Goal: Information Seeking & Learning: Learn about a topic

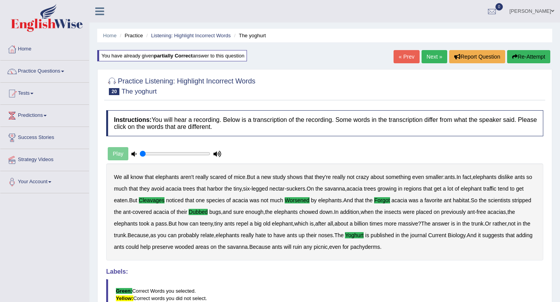
drag, startPoint x: 249, startPoint y: 55, endPoint x: 138, endPoint y: 3, distance: 121.7
click at [244, 54] on div "You have already given partially correct answer to this question" at bounding box center [172, 55] width 150 height 11
click at [110, 35] on link "Home" at bounding box center [110, 36] width 14 height 6
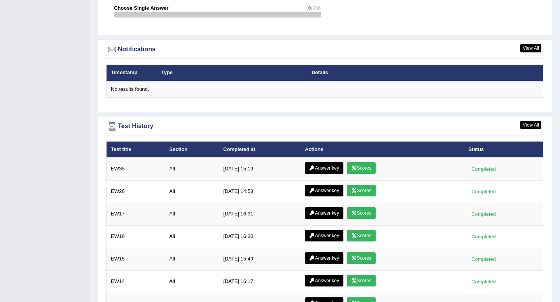
scroll to position [918, 0]
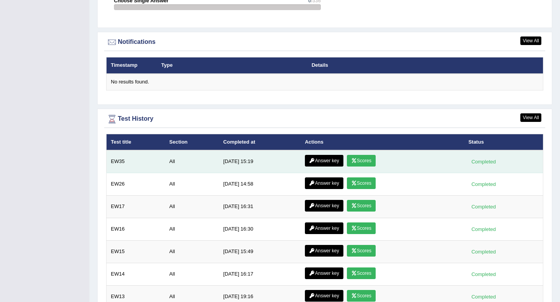
click at [357, 161] on link "Scores" at bounding box center [361, 161] width 29 height 12
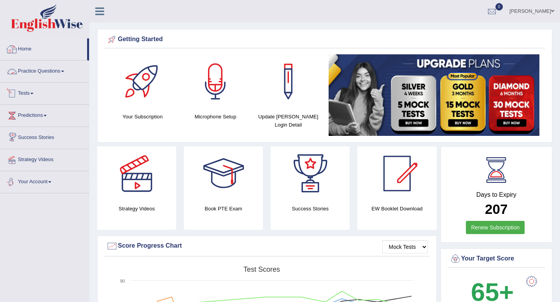
click at [48, 73] on link "Practice Questions" at bounding box center [44, 70] width 89 height 19
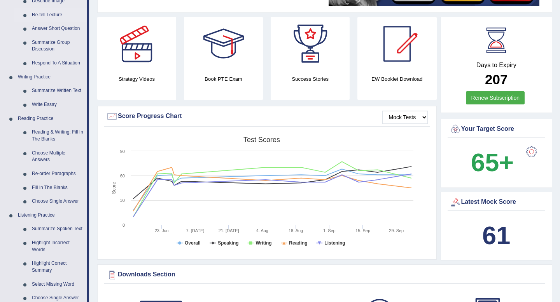
scroll to position [134, 0]
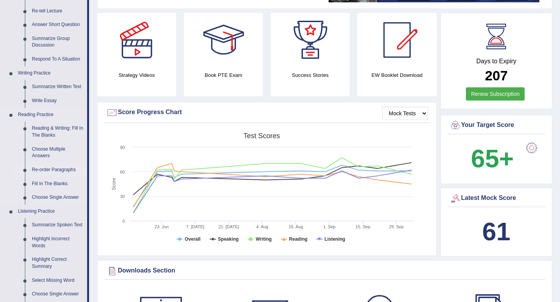
click at [47, 169] on link "Re-order Paragraphs" at bounding box center [57, 170] width 59 height 14
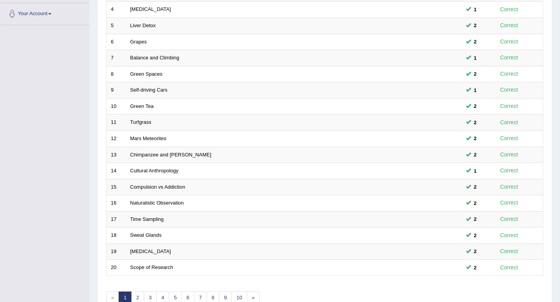
scroll to position [212, 0]
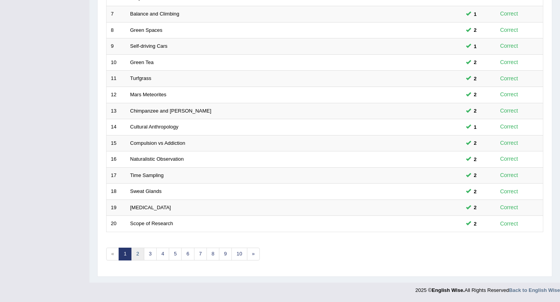
click at [134, 256] on link "2" at bounding box center [137, 254] width 13 height 13
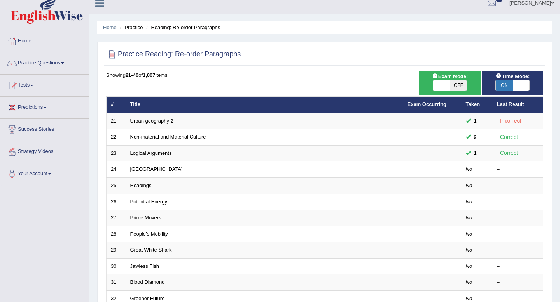
scroll to position [14, 0]
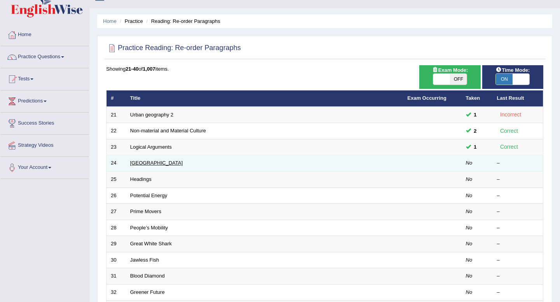
click at [150, 164] on link "[GEOGRAPHIC_DATA]" at bounding box center [156, 163] width 52 height 6
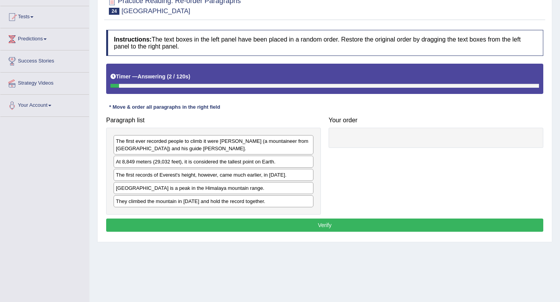
scroll to position [77, 0]
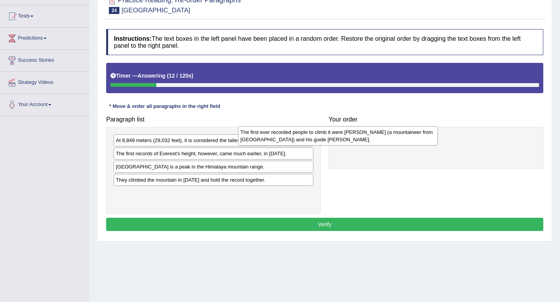
drag, startPoint x: 233, startPoint y: 146, endPoint x: 387, endPoint y: 133, distance: 154.1
click at [387, 133] on div "The first ever recorded people to climb it were Edmund Hillary (a mountaineer f…" at bounding box center [338, 135] width 200 height 19
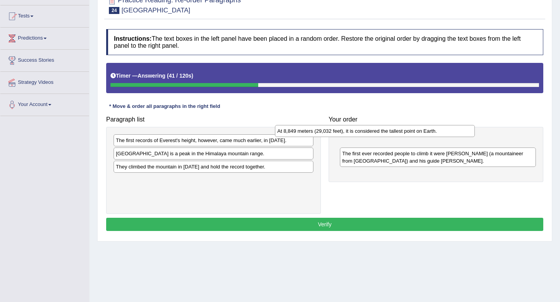
drag, startPoint x: 194, startPoint y: 140, endPoint x: 358, endPoint y: 132, distance: 164.6
click at [358, 132] on div "At 8,849 meters (29,032 feet), it is considered the tallest point on Earth." at bounding box center [375, 131] width 200 height 12
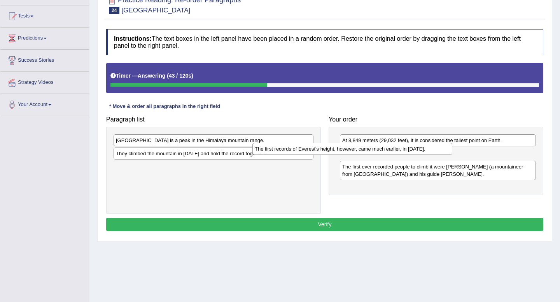
drag, startPoint x: 255, startPoint y: 138, endPoint x: 405, endPoint y: 148, distance: 150.3
click at [405, 148] on div "The first records of Everest's height, however, came much earlier, in 1856." at bounding box center [352, 149] width 200 height 12
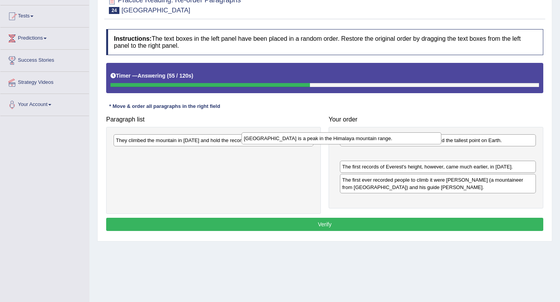
drag, startPoint x: 255, startPoint y: 140, endPoint x: 386, endPoint y: 134, distance: 131.5
click at [386, 134] on div "Mount Everest is a peak in the Himalaya mountain range." at bounding box center [341, 139] width 200 height 12
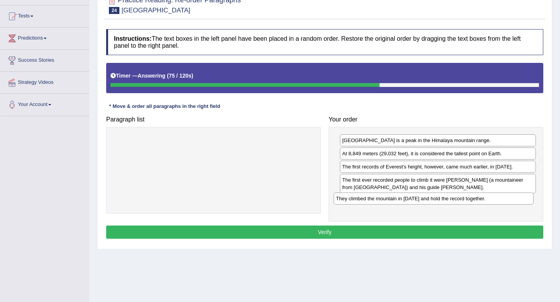
drag, startPoint x: 243, startPoint y: 140, endPoint x: 463, endPoint y: 199, distance: 227.6
click at [463, 199] on div "They climbed the mountain in 1953 and hold the record together." at bounding box center [433, 199] width 200 height 12
click at [346, 229] on button "Verify" at bounding box center [324, 232] width 437 height 13
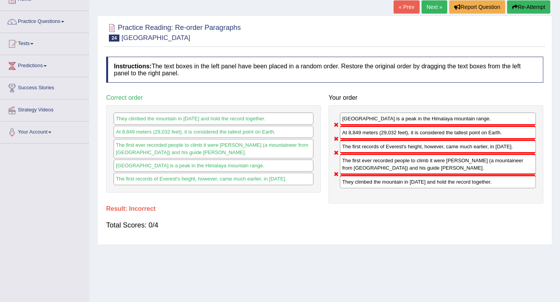
scroll to position [25, 0]
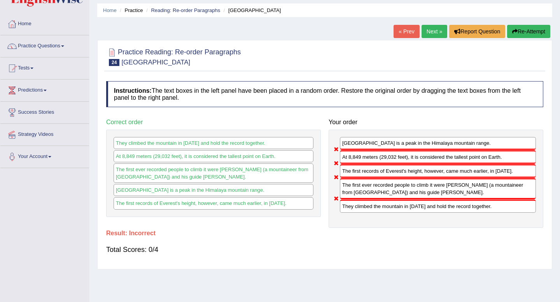
click at [429, 29] on link "Next »" at bounding box center [434, 31] width 26 height 13
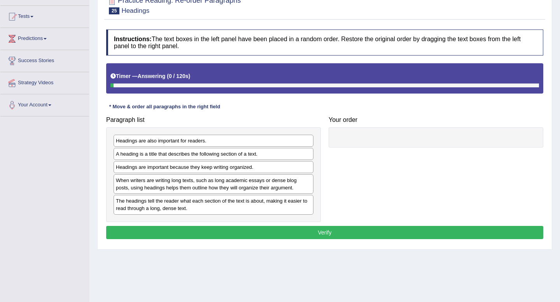
scroll to position [106, 0]
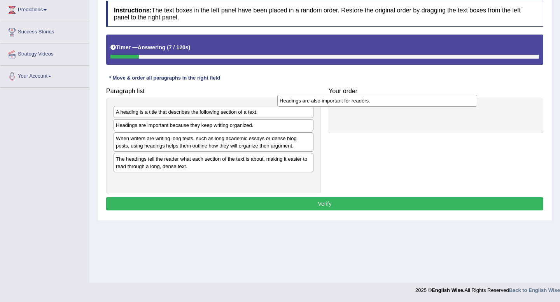
drag, startPoint x: 183, startPoint y: 113, endPoint x: 347, endPoint y: 101, distance: 165.3
click at [347, 101] on div "Headings are also important for readers." at bounding box center [377, 101] width 200 height 12
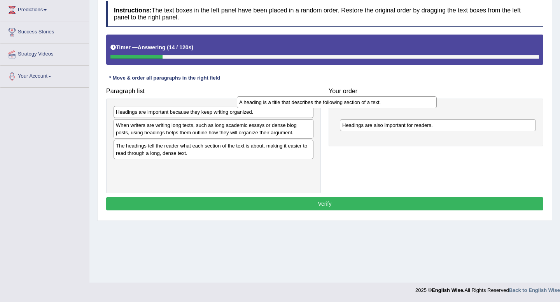
drag, startPoint x: 167, startPoint y: 115, endPoint x: 306, endPoint y: 103, distance: 139.6
click at [306, 103] on div "A heading is a title that describes the following section of a text." at bounding box center [337, 102] width 200 height 12
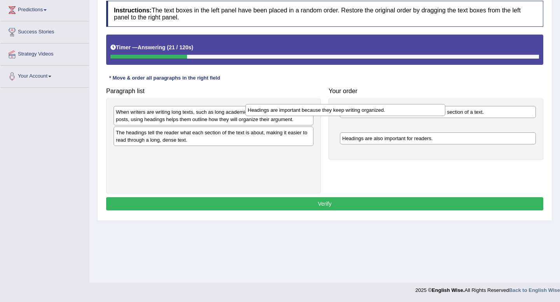
drag, startPoint x: 171, startPoint y: 114, endPoint x: 321, endPoint y: 109, distance: 150.5
click at [321, 109] on div "Headings are important because they keep writing organized." at bounding box center [345, 110] width 200 height 12
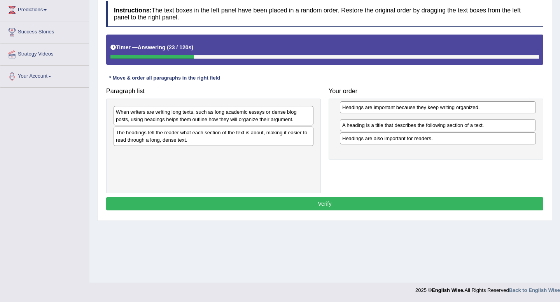
drag, startPoint x: 357, startPoint y: 127, endPoint x: 357, endPoint y: 108, distance: 18.3
click at [357, 108] on div "Headings are important because they keep writing organized." at bounding box center [438, 107] width 196 height 12
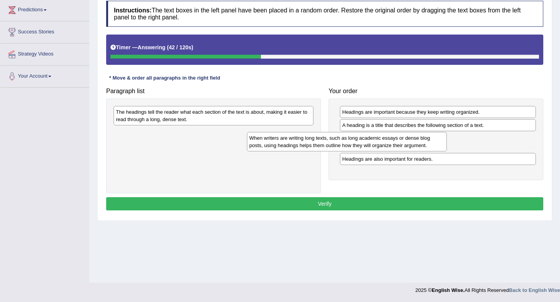
drag, startPoint x: 216, startPoint y: 112, endPoint x: 350, endPoint y: 137, distance: 136.4
click at [350, 137] on div "When writers are writing long texts, such as long academic essays or dense blog…" at bounding box center [347, 141] width 200 height 19
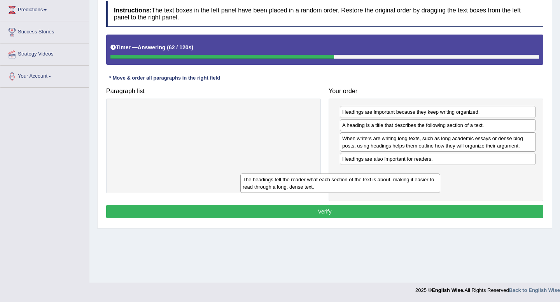
drag, startPoint x: 273, startPoint y: 116, endPoint x: 416, endPoint y: 179, distance: 156.1
click at [416, 179] on div "The headings tell the reader what each section of the text is about, making it …" at bounding box center [340, 183] width 200 height 19
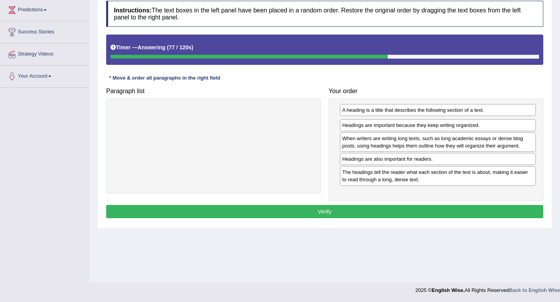
drag, startPoint x: 400, startPoint y: 126, endPoint x: 400, endPoint y: 111, distance: 15.2
click at [400, 111] on div "A heading is a title that describes the following section of a text." at bounding box center [438, 110] width 196 height 12
drag, startPoint x: 400, startPoint y: 111, endPoint x: 403, endPoint y: 124, distance: 12.8
click at [403, 124] on div "A heading is a title that describes the following section of a text." at bounding box center [441, 124] width 196 height 12
click at [403, 124] on div "A heading is a title that describes the following section of a text. Headings a…" at bounding box center [435, 150] width 215 height 103
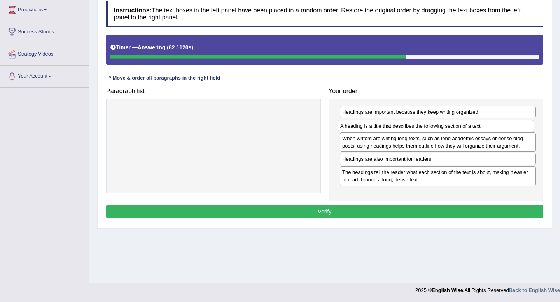
drag, startPoint x: 402, startPoint y: 113, endPoint x: 400, endPoint y: 127, distance: 14.1
click at [400, 127] on div "A heading is a title that describes the following section of a text." at bounding box center [436, 126] width 196 height 12
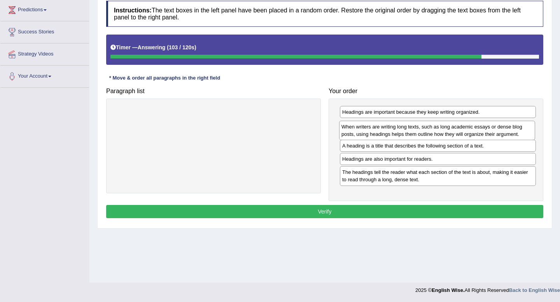
drag, startPoint x: 402, startPoint y: 148, endPoint x: 401, endPoint y: 136, distance: 11.3
click at [401, 136] on div "When writers are writing long texts, such as long academic essays or dense blog…" at bounding box center [437, 130] width 196 height 19
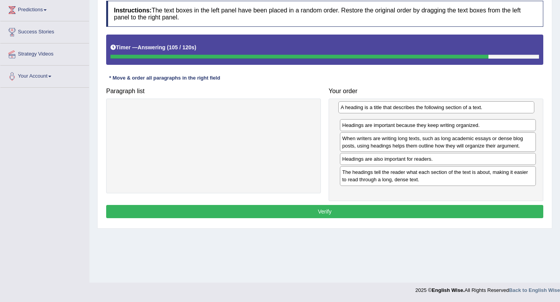
drag, startPoint x: 401, startPoint y: 148, endPoint x: 400, endPoint y: 110, distance: 38.5
click at [400, 110] on div "A heading is a title that describes the following section of a text." at bounding box center [436, 107] width 196 height 12
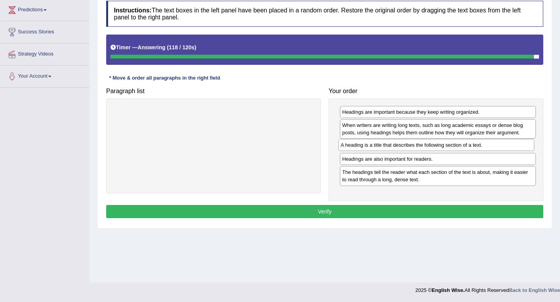
drag, startPoint x: 397, startPoint y: 112, endPoint x: 396, endPoint y: 145, distance: 33.1
click at [396, 145] on div "A heading is a title that describes the following section of a text." at bounding box center [436, 145] width 196 height 12
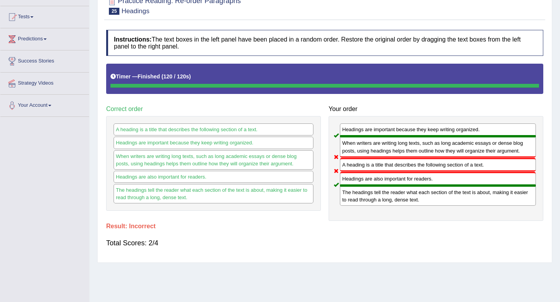
scroll to position [46, 0]
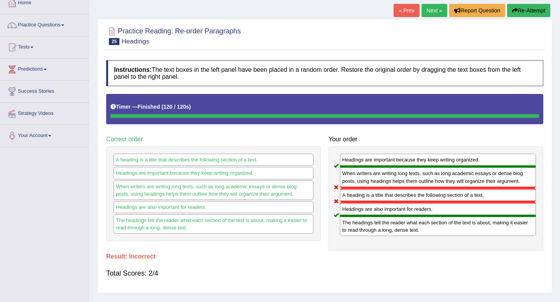
click at [524, 12] on button "Re-Attempt" at bounding box center [528, 10] width 43 height 13
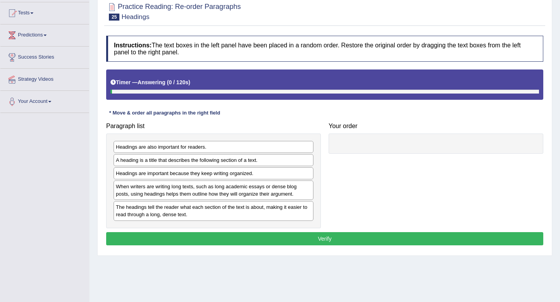
scroll to position [92, 0]
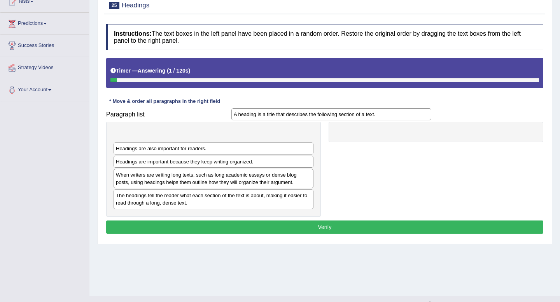
drag, startPoint x: 239, startPoint y: 148, endPoint x: 364, endPoint y: 114, distance: 128.8
click at [364, 114] on div "A heading is a title that describes the following section of a text." at bounding box center [331, 114] width 200 height 12
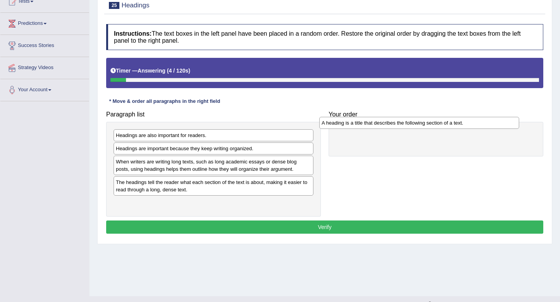
drag, startPoint x: 247, startPoint y: 134, endPoint x: 457, endPoint y: 122, distance: 210.6
click at [457, 122] on div "A heading is a title that describes the following section of a text." at bounding box center [419, 123] width 200 height 12
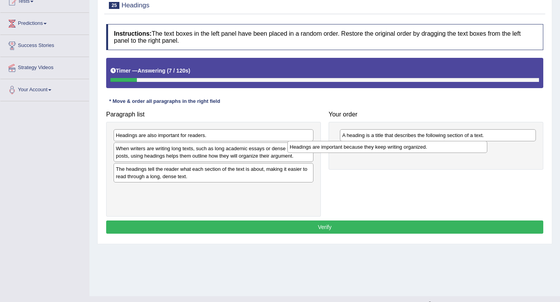
drag, startPoint x: 225, startPoint y: 148, endPoint x: 402, endPoint y: 147, distance: 176.5
click at [402, 147] on div "Headings are important because they keep writing organized." at bounding box center [387, 147] width 200 height 12
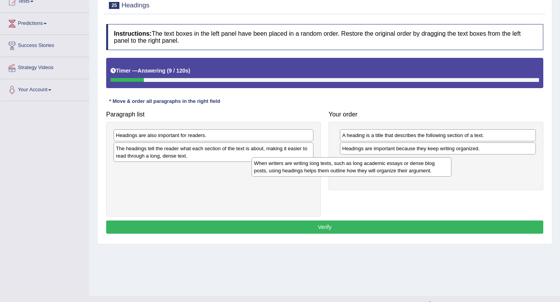
drag, startPoint x: 222, startPoint y: 146, endPoint x: 360, endPoint y: 161, distance: 138.3
click at [360, 161] on div "When writers are writing long texts, such as long academic essays or dense blog…" at bounding box center [351, 166] width 200 height 19
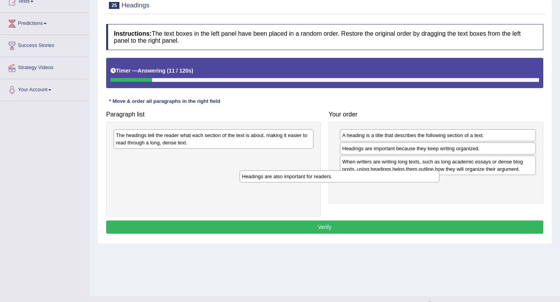
drag, startPoint x: 235, startPoint y: 135, endPoint x: 361, endPoint y: 178, distance: 133.1
click at [361, 178] on div "Headings are also important for readers." at bounding box center [339, 177] width 200 height 12
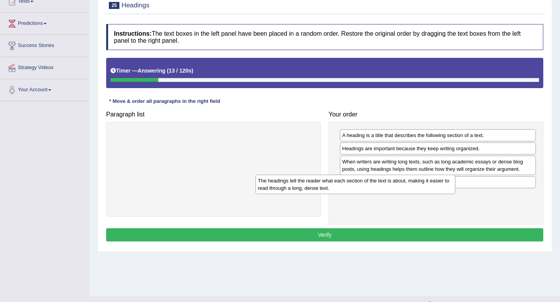
drag, startPoint x: 209, startPoint y: 139, endPoint x: 351, endPoint y: 184, distance: 148.8
click at [351, 184] on div "The headings tell the reader what each section of the text is about, making it …" at bounding box center [355, 184] width 200 height 19
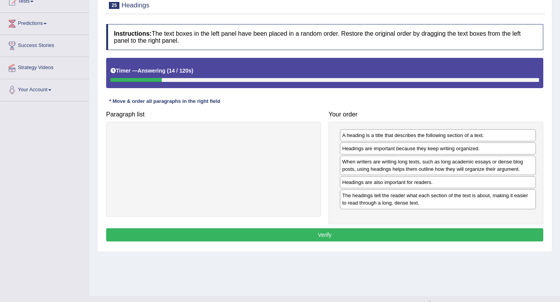
click at [318, 241] on button "Verify" at bounding box center [324, 235] width 437 height 13
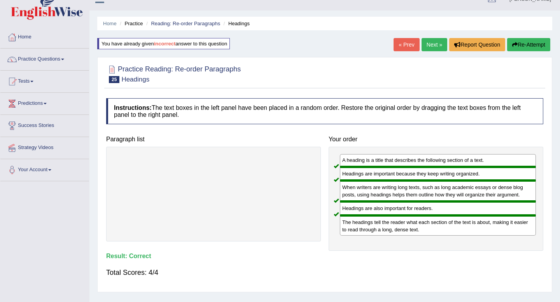
scroll to position [0, 0]
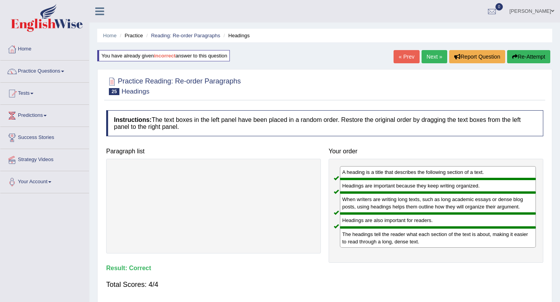
click at [429, 59] on link "Next »" at bounding box center [434, 56] width 26 height 13
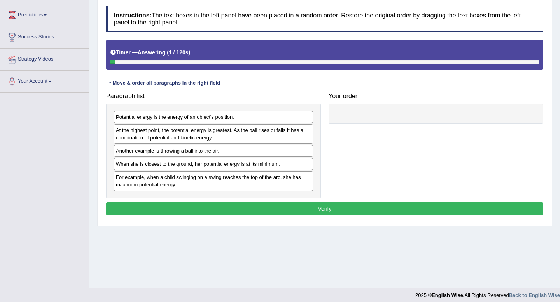
scroll to position [102, 0]
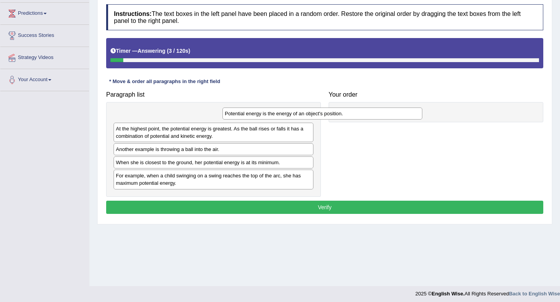
drag, startPoint x: 212, startPoint y: 113, endPoint x: 322, endPoint y: 111, distance: 109.6
click at [322, 111] on div "Potential energy is the energy of an object's position." at bounding box center [322, 114] width 200 height 12
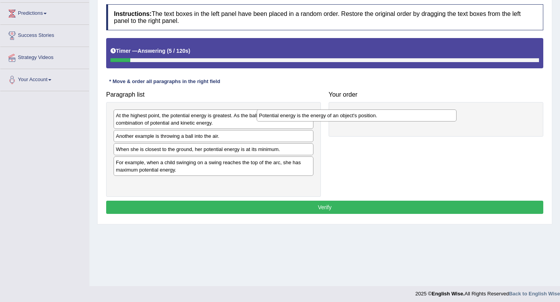
drag, startPoint x: 195, startPoint y: 116, endPoint x: 413, endPoint y: 111, distance: 218.1
click at [413, 111] on div "Potential energy is the energy of an object's position." at bounding box center [357, 116] width 200 height 12
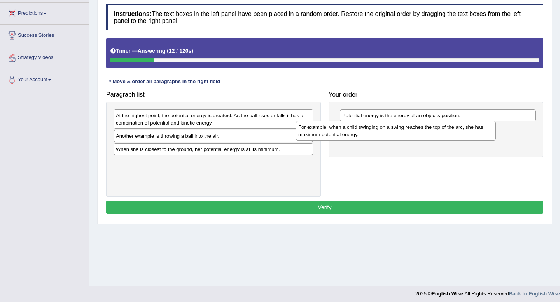
drag, startPoint x: 202, startPoint y: 170, endPoint x: 388, endPoint y: 134, distance: 188.9
click at [388, 134] on div "For example, when a child swinging on a swing reaches the top of the arc, she h…" at bounding box center [396, 130] width 200 height 19
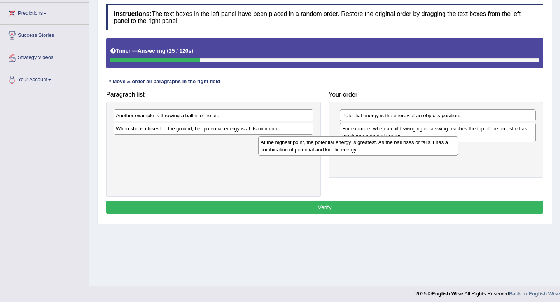
drag, startPoint x: 202, startPoint y: 117, endPoint x: 348, endPoint y: 144, distance: 148.3
click at [348, 144] on div "At the highest point, the potential energy is greatest. As the ball rises or fa…" at bounding box center [358, 145] width 200 height 19
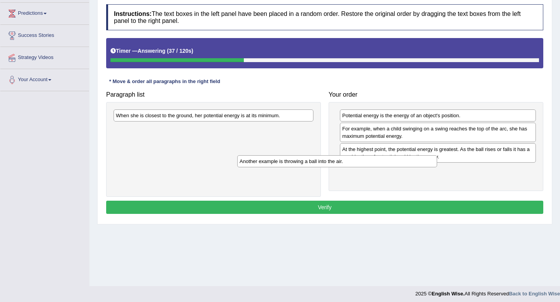
drag, startPoint x: 215, startPoint y: 116, endPoint x: 339, endPoint y: 162, distance: 131.8
click at [339, 162] on div "Another example is throwing a ball into the air." at bounding box center [337, 161] width 200 height 12
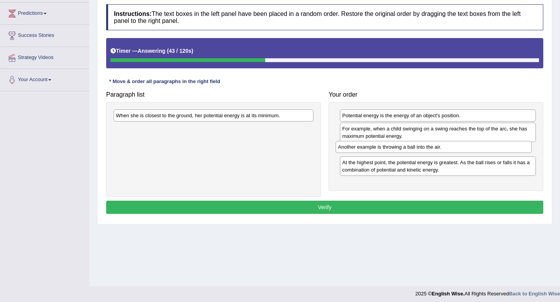
drag, startPoint x: 377, startPoint y: 172, endPoint x: 372, endPoint y: 149, distance: 23.3
click at [372, 149] on div "Another example is throwing a ball into the air." at bounding box center [433, 147] width 196 height 12
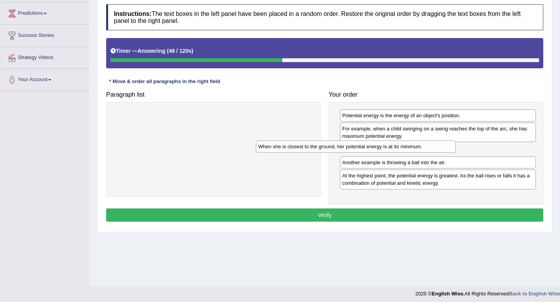
drag, startPoint x: 150, startPoint y: 119, endPoint x: 293, endPoint y: 150, distance: 145.6
click at [293, 150] on div "When she is closest to the ground, her potential energy is at its minimum." at bounding box center [356, 147] width 200 height 12
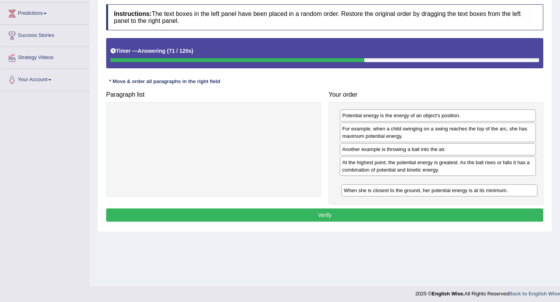
drag, startPoint x: 399, startPoint y: 148, endPoint x: 400, endPoint y: 190, distance: 41.6
click at [400, 190] on div "When she is closest to the ground, her potential energy is at its minimum." at bounding box center [439, 191] width 196 height 12
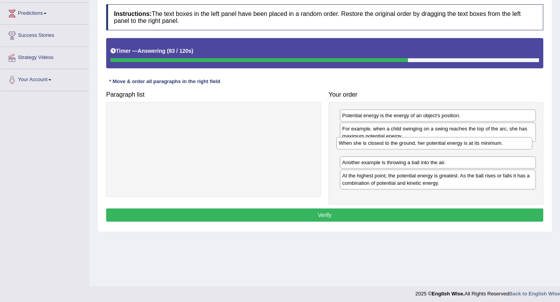
drag, startPoint x: 403, startPoint y: 185, endPoint x: 400, endPoint y: 145, distance: 39.8
click at [400, 145] on div "When she is closest to the ground, her potential energy is at its minimum." at bounding box center [434, 143] width 196 height 12
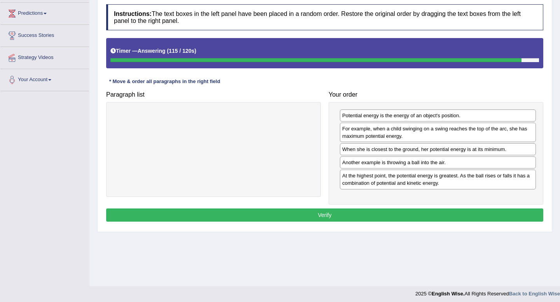
click at [336, 216] on button "Verify" at bounding box center [324, 215] width 437 height 13
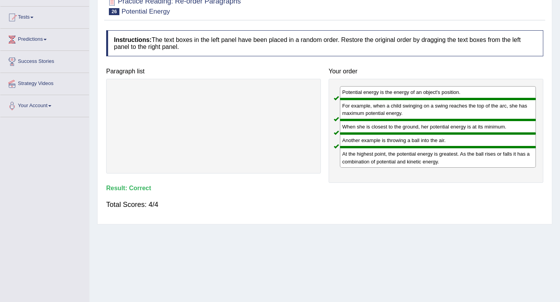
scroll to position [0, 0]
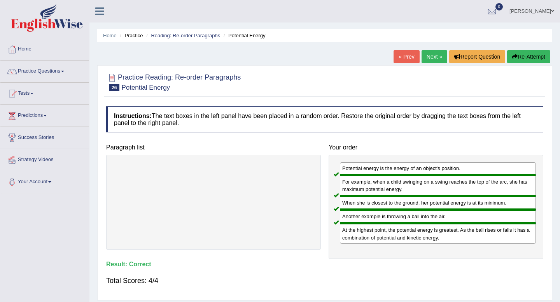
click at [431, 58] on link "Next »" at bounding box center [434, 56] width 26 height 13
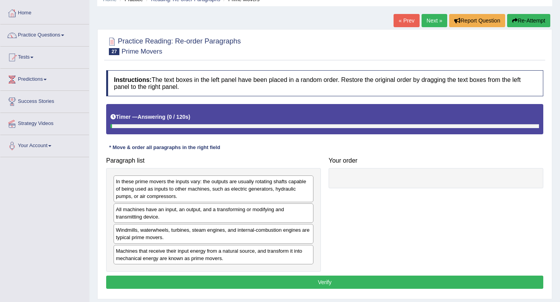
scroll to position [106, 0]
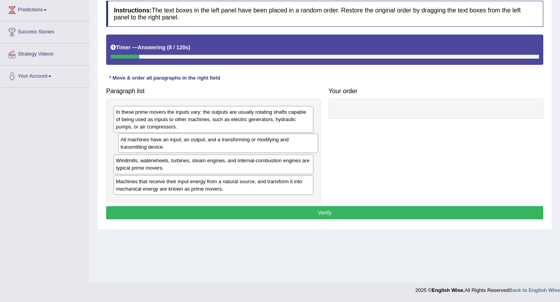
drag, startPoint x: 203, startPoint y: 145, endPoint x: 208, endPoint y: 145, distance: 4.7
click at [208, 145] on div "All machines have an input, an output, and a transforming or modifying and tran…" at bounding box center [218, 143] width 200 height 19
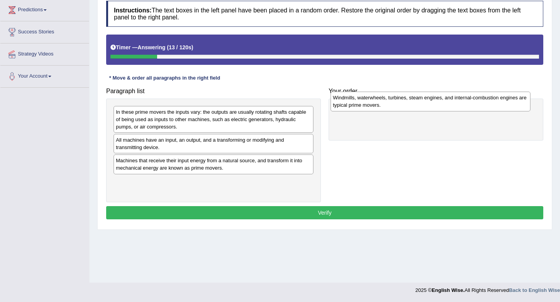
drag, startPoint x: 199, startPoint y: 169, endPoint x: 411, endPoint y: 107, distance: 221.5
click at [411, 107] on div "Windmills, waterwheels, turbines, steam engines, and internal-combustion engine…" at bounding box center [430, 101] width 200 height 19
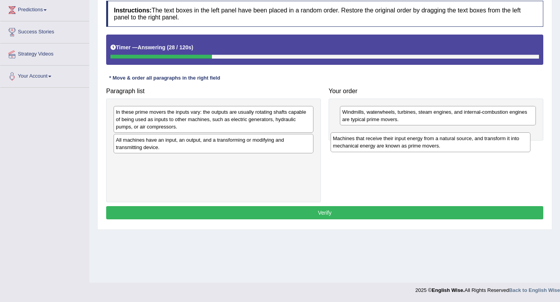
drag, startPoint x: 187, startPoint y: 164, endPoint x: 416, endPoint y: 137, distance: 230.5
click at [416, 137] on div "Machines that receive their input energy from a natural source, and transform i…" at bounding box center [430, 142] width 200 height 19
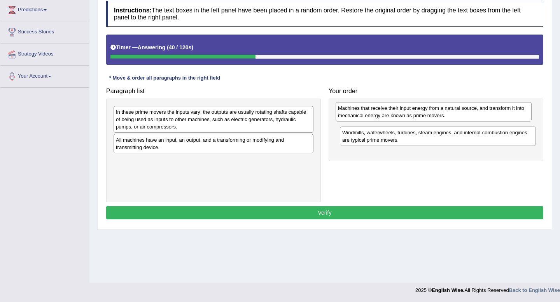
drag, startPoint x: 389, startPoint y: 133, endPoint x: 385, endPoint y: 109, distance: 24.9
click at [385, 109] on div "Machines that receive their input energy from a natural source, and transform i…" at bounding box center [433, 111] width 196 height 19
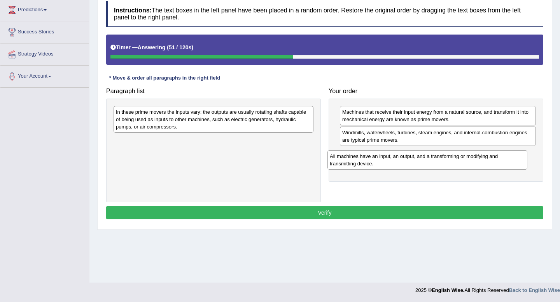
drag, startPoint x: 172, startPoint y: 144, endPoint x: 386, endPoint y: 159, distance: 213.9
click at [386, 159] on div "All machines have an input, an output, and a transforming or modifying and tran…" at bounding box center [427, 159] width 200 height 19
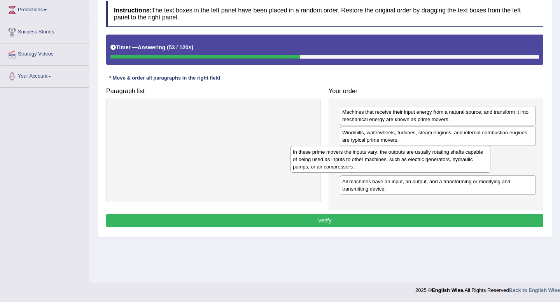
drag, startPoint x: 160, startPoint y: 115, endPoint x: 337, endPoint y: 155, distance: 181.3
click at [337, 155] on div "In these prime movers the inputs vary: the outputs are usually rotating shafts …" at bounding box center [390, 159] width 200 height 27
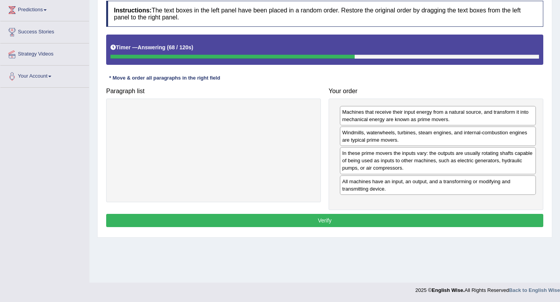
click at [339, 224] on button "Verify" at bounding box center [324, 220] width 437 height 13
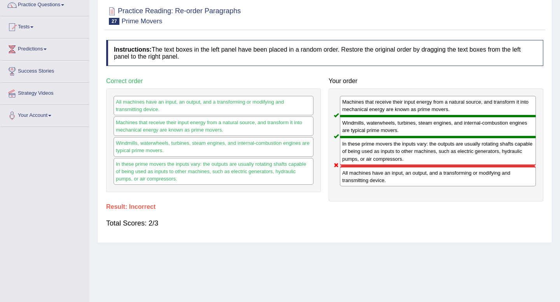
scroll to position [50, 0]
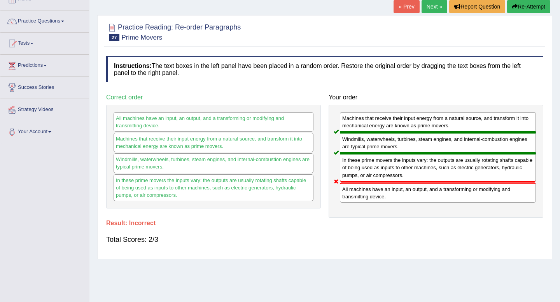
click at [524, 9] on button "Re-Attempt" at bounding box center [528, 6] width 43 height 13
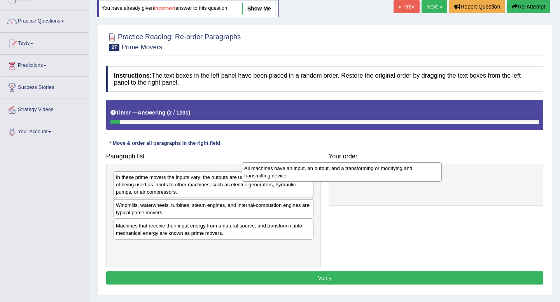
drag, startPoint x: 224, startPoint y: 213, endPoint x: 353, endPoint y: 176, distance: 134.2
click at [353, 176] on div "All machines have an input, an output, and a transforming or modifying and tran…" at bounding box center [342, 171] width 200 height 19
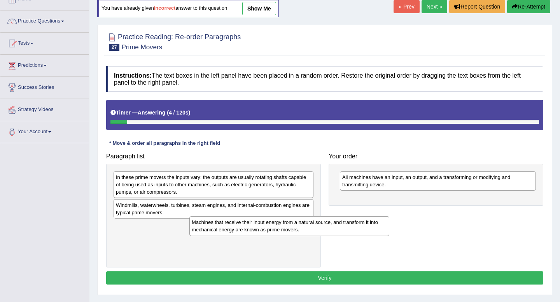
drag, startPoint x: 232, startPoint y: 229, endPoint x: 383, endPoint y: 212, distance: 152.1
click at [383, 216] on div "Machines that receive their input energy from a natural source, and transform i…" at bounding box center [289, 225] width 200 height 19
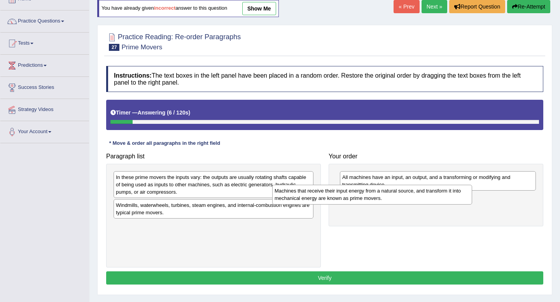
drag, startPoint x: 255, startPoint y: 237, endPoint x: 427, endPoint y: 202, distance: 174.8
click at [427, 202] on div "Machines that receive their input energy from a natural source, and transform i…" at bounding box center [372, 194] width 200 height 19
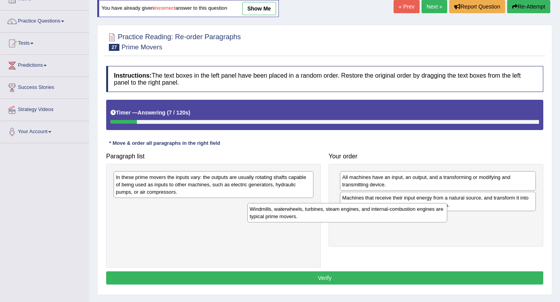
drag, startPoint x: 265, startPoint y: 208, endPoint x: 457, endPoint y: 212, distance: 192.0
click at [447, 212] on div "Windmills, waterwheels, turbines, steam engines, and internal-combustion engine…" at bounding box center [347, 212] width 200 height 19
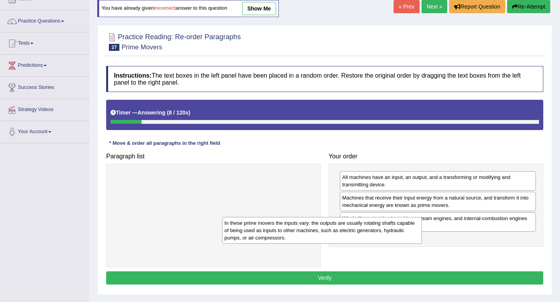
drag, startPoint x: 270, startPoint y: 180, endPoint x: 453, endPoint y: 238, distance: 192.6
click at [422, 238] on div "In these prime movers the inputs vary: the outputs are usually rotating shafts …" at bounding box center [322, 230] width 200 height 27
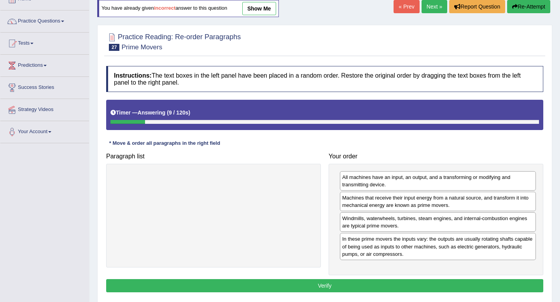
click at [337, 283] on button "Verify" at bounding box center [324, 285] width 437 height 13
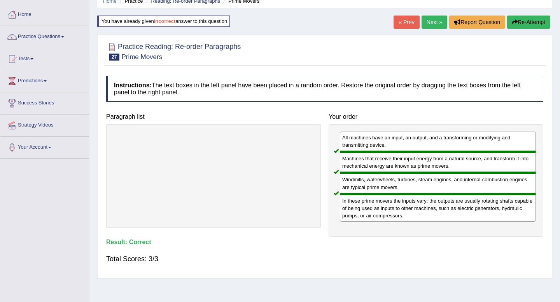
scroll to position [28, 0]
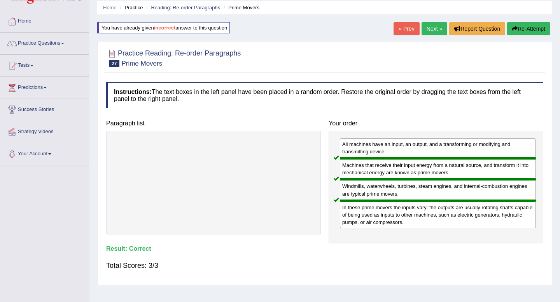
click at [429, 28] on link "Next »" at bounding box center [434, 28] width 26 height 13
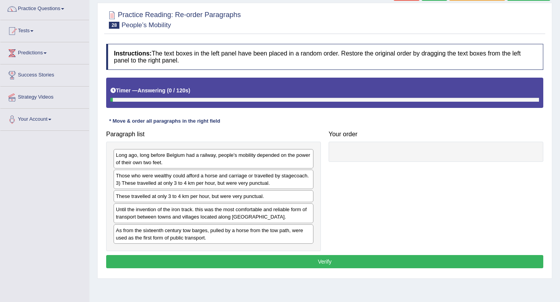
scroll to position [106, 0]
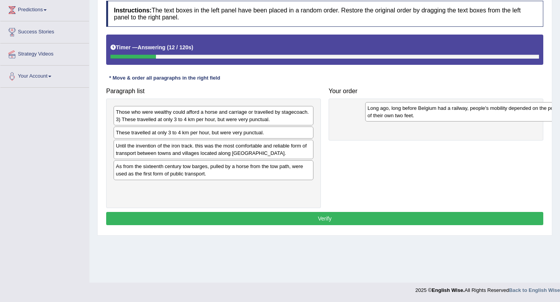
drag, startPoint x: 182, startPoint y: 112, endPoint x: 434, endPoint y: 107, distance: 252.3
click at [434, 107] on div "Long ago, long before Belgium had a railway, people's mobility depended on the …" at bounding box center [465, 111] width 200 height 19
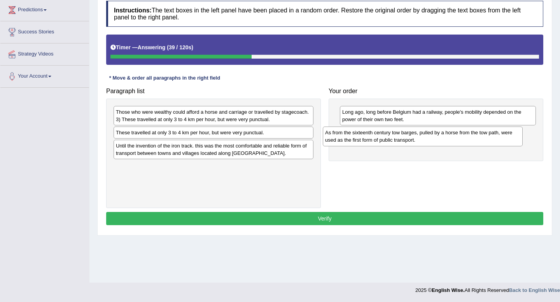
drag, startPoint x: 180, startPoint y: 174, endPoint x: 392, endPoint y: 138, distance: 215.6
click at [392, 138] on div "As from the sixteenth century tow barges, pulled by a horse from the tow path, …" at bounding box center [423, 136] width 200 height 19
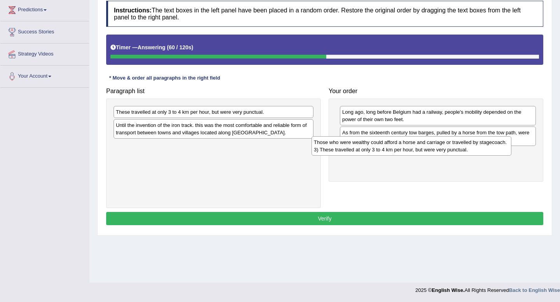
drag, startPoint x: 170, startPoint y: 119, endPoint x: 373, endPoint y: 152, distance: 205.5
click at [373, 152] on div "Those who were wealthy could afford a horse and carriage or travelled by stagec…" at bounding box center [411, 145] width 200 height 19
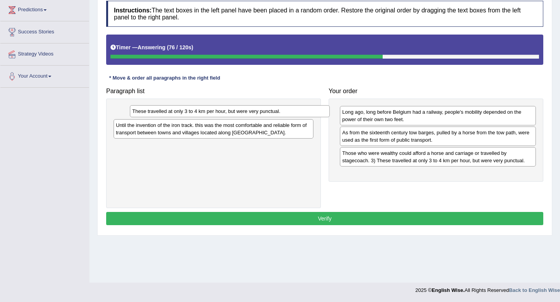
drag, startPoint x: 194, startPoint y: 112, endPoint x: 202, endPoint y: 107, distance: 10.1
click at [202, 107] on div "These travelled at only 3 to 4 km per hour, but were very punctual." at bounding box center [230, 111] width 200 height 12
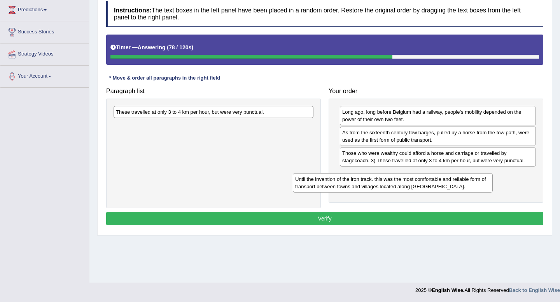
drag, startPoint x: 187, startPoint y: 125, endPoint x: 370, endPoint y: 178, distance: 190.1
click at [370, 178] on div "Until the invention of the iron track. this was the most comfortable and reliab…" at bounding box center [393, 182] width 200 height 19
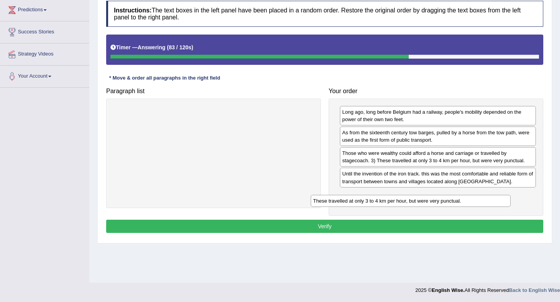
drag, startPoint x: 181, startPoint y: 110, endPoint x: 380, endPoint y: 199, distance: 217.5
click at [380, 199] on div "These travelled at only 3 to 4 km per hour, but were very punctual." at bounding box center [411, 201] width 200 height 12
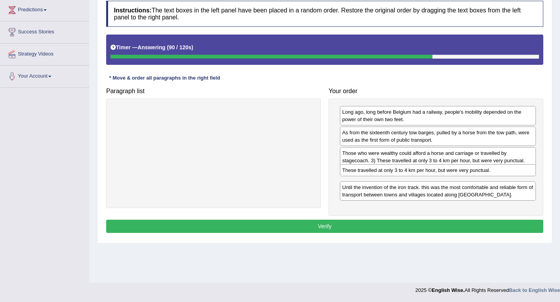
drag, startPoint x: 375, startPoint y: 199, endPoint x: 374, endPoint y: 175, distance: 23.3
click at [374, 175] on div "These travelled at only 3 to 4 km per hour, but were very punctual." at bounding box center [438, 170] width 196 height 12
click at [325, 227] on button "Verify" at bounding box center [324, 226] width 437 height 13
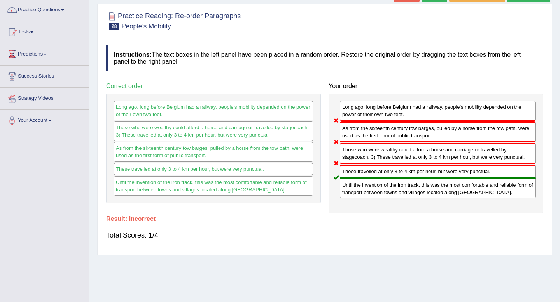
scroll to position [41, 0]
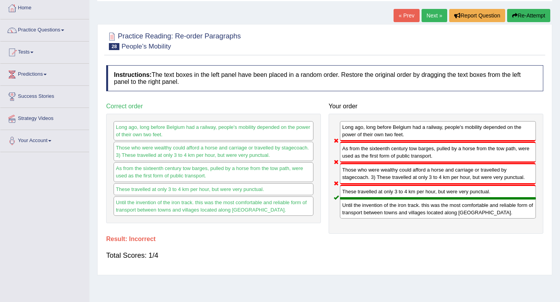
click at [537, 14] on button "Re-Attempt" at bounding box center [528, 15] width 43 height 13
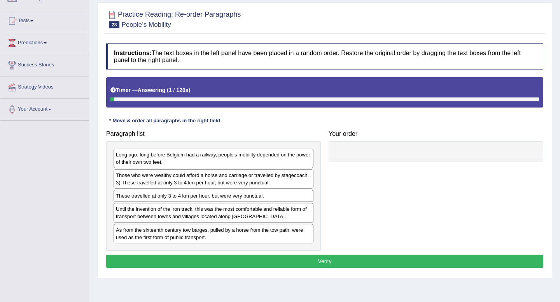
scroll to position [106, 0]
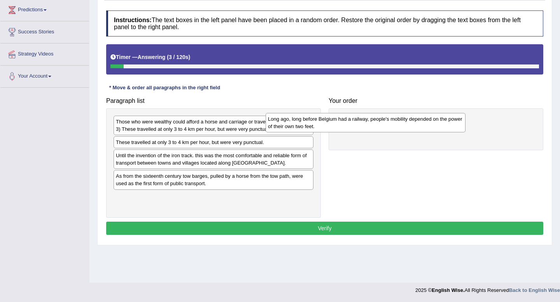
drag, startPoint x: 200, startPoint y: 127, endPoint x: 352, endPoint y: 125, distance: 152.0
click at [352, 125] on div "Long ago, long before Belgium had a railway, people's mobility depended on the …" at bounding box center [365, 122] width 200 height 19
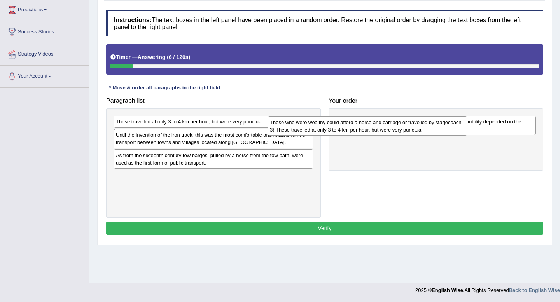
drag, startPoint x: 165, startPoint y: 126, endPoint x: 332, endPoint y: 127, distance: 166.7
click at [332, 127] on div "Those who were wealthy could afford a horse and carriage or travelled by stagec…" at bounding box center [367, 126] width 200 height 19
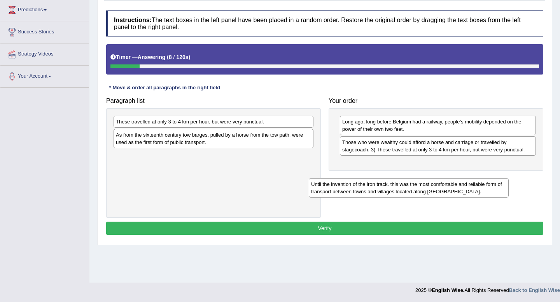
drag, startPoint x: 168, startPoint y: 138, endPoint x: 363, endPoint y: 188, distance: 201.2
click at [363, 188] on div "Until the invention of the iron track. this was the most comfortable and reliab…" at bounding box center [409, 187] width 200 height 19
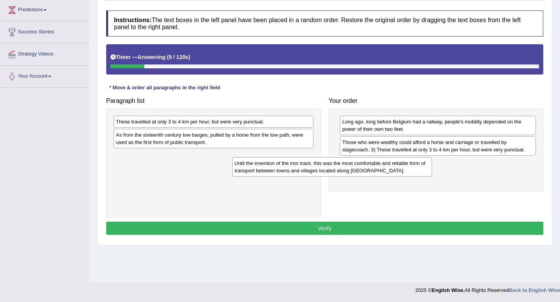
drag, startPoint x: 292, startPoint y: 162, endPoint x: 425, endPoint y: 168, distance: 133.0
click at [425, 168] on div "Until the invention of the iron track. this was the most comfortable and reliab…" at bounding box center [332, 166] width 200 height 19
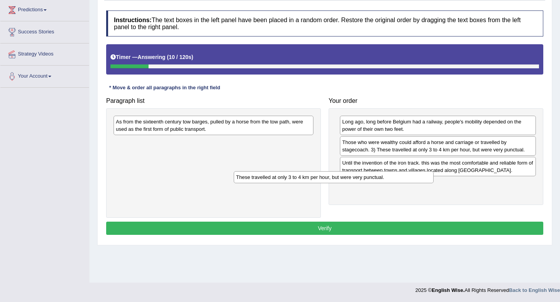
drag, startPoint x: 269, startPoint y: 121, endPoint x: 425, endPoint y: 191, distance: 171.5
click at [425, 183] on div "These travelled at only 3 to 4 km per hour, but were very punctual." at bounding box center [334, 177] width 200 height 12
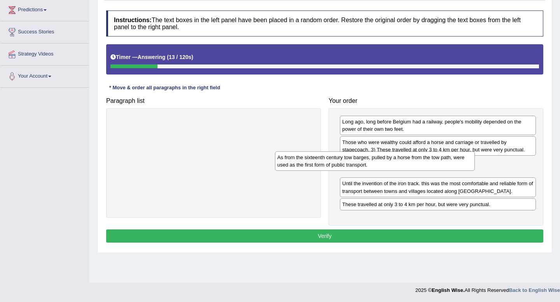
drag, startPoint x: 273, startPoint y: 119, endPoint x: 436, endPoint y: 154, distance: 167.2
click at [436, 154] on div "As from the sixteenth century tow barges, pulled by a horse from the tow path, …" at bounding box center [375, 161] width 200 height 19
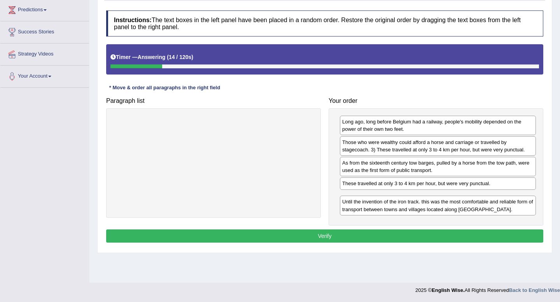
drag, startPoint x: 416, startPoint y: 190, endPoint x: 416, endPoint y: 210, distance: 20.2
click at [416, 210] on div "Until the invention of the iron track. this was the most comfortable and reliab…" at bounding box center [438, 205] width 196 height 19
click at [355, 233] on button "Verify" at bounding box center [324, 236] width 437 height 13
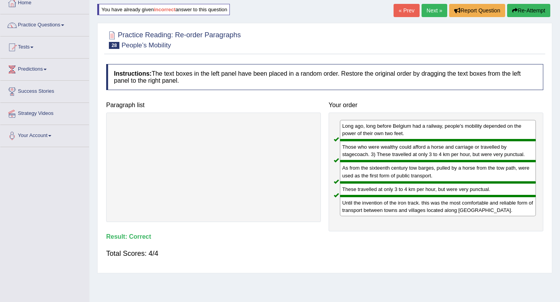
scroll to position [13, 0]
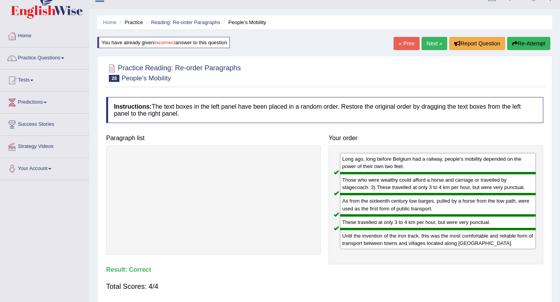
click at [432, 46] on link "Next »" at bounding box center [434, 43] width 26 height 13
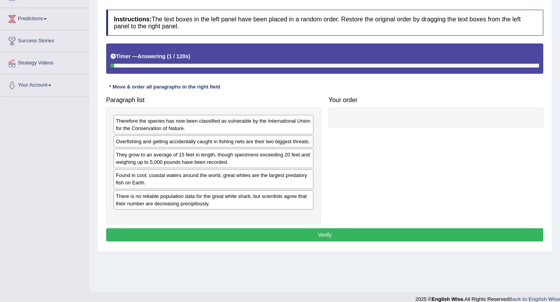
scroll to position [106, 0]
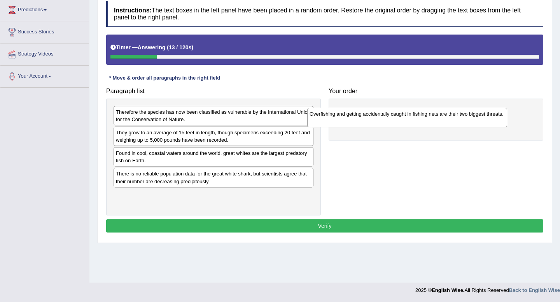
drag, startPoint x: 186, startPoint y: 139, endPoint x: 385, endPoint y: 117, distance: 200.2
click at [385, 117] on div "Overfishing and getting accidentally caught in fishing nets are their two bigge…" at bounding box center [407, 117] width 200 height 19
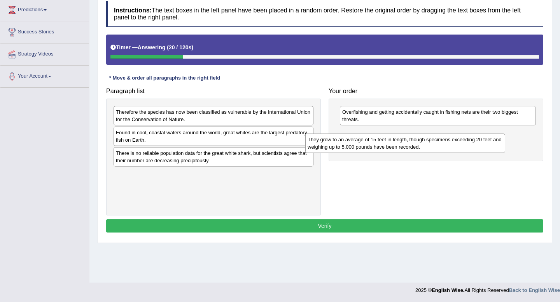
drag, startPoint x: 177, startPoint y: 141, endPoint x: 386, endPoint y: 144, distance: 208.7
click at [386, 144] on div "They grow to an average of 15 feet in length, though specimens exceeding 20 fee…" at bounding box center [405, 143] width 200 height 19
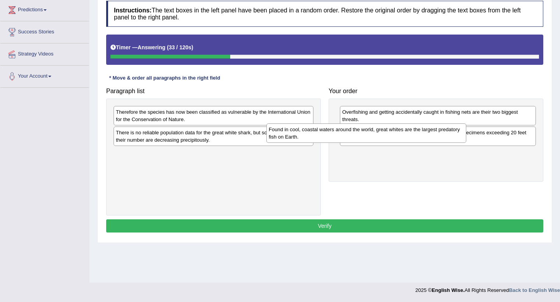
drag, startPoint x: 161, startPoint y: 140, endPoint x: 324, endPoint y: 136, distance: 163.7
click at [324, 136] on div "Found in cool, coastal waters around the world, great whites are the largest pr…" at bounding box center [366, 133] width 200 height 19
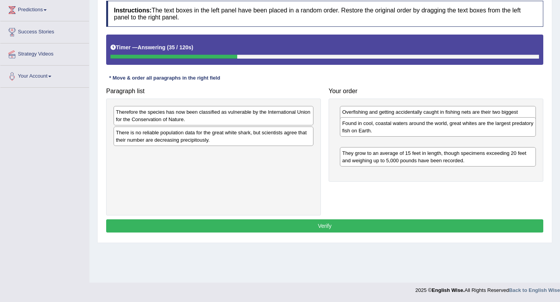
drag, startPoint x: 355, startPoint y: 162, endPoint x: 354, endPoint y: 138, distance: 23.7
click at [354, 137] on div "Found in cool, coastal waters around the world, great whites are the largest pr…" at bounding box center [438, 126] width 196 height 19
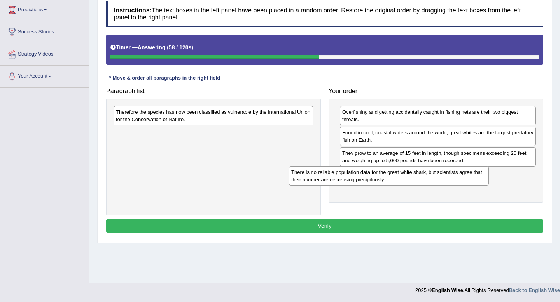
drag, startPoint x: 178, startPoint y: 141, endPoint x: 364, endPoint y: 185, distance: 190.7
click at [364, 185] on div "There is no reliable population data for the great white shark, but scientists …" at bounding box center [389, 175] width 200 height 19
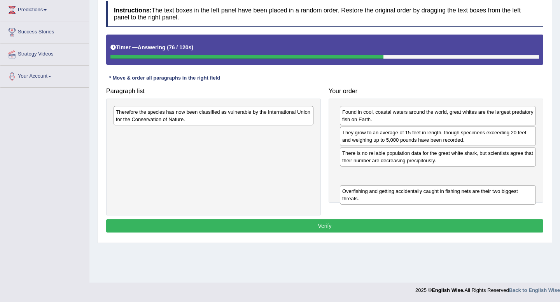
drag, startPoint x: 384, startPoint y: 117, endPoint x: 384, endPoint y: 196, distance: 79.3
click at [384, 196] on div "Overfishing and getting accidentally caught in fishing nets are their two bigge…" at bounding box center [438, 194] width 196 height 19
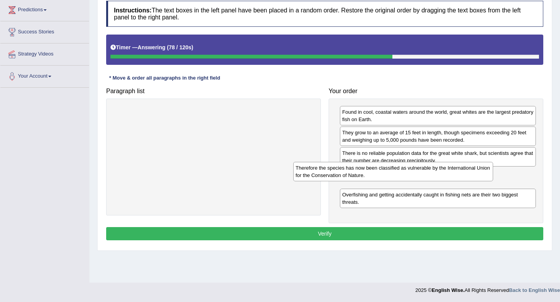
drag, startPoint x: 195, startPoint y: 112, endPoint x: 376, endPoint y: 169, distance: 189.8
click at [376, 169] on div "Therefore the species has now been classified as vulnerable by the Internationa…" at bounding box center [393, 171] width 200 height 19
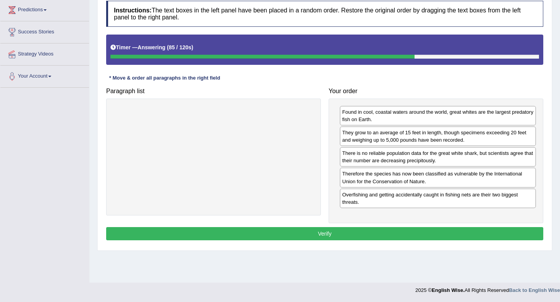
click at [325, 230] on button "Verify" at bounding box center [324, 233] width 437 height 13
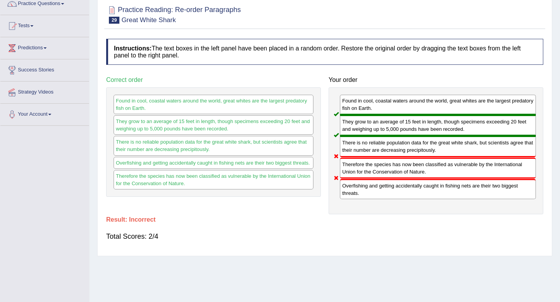
scroll to position [15, 0]
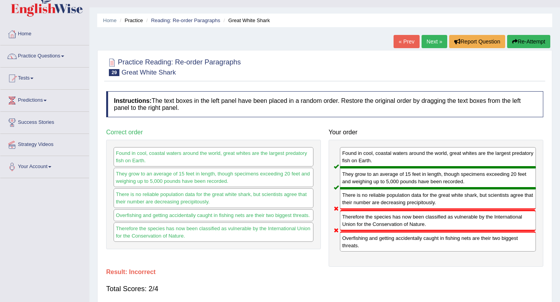
click at [535, 40] on button "Re-Attempt" at bounding box center [528, 41] width 43 height 13
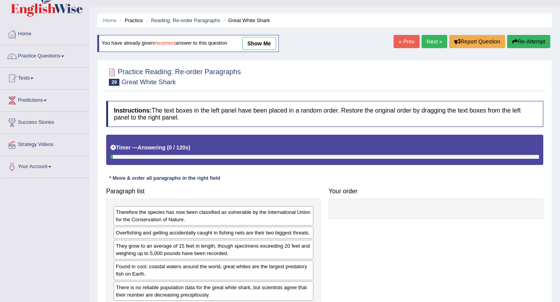
scroll to position [106, 0]
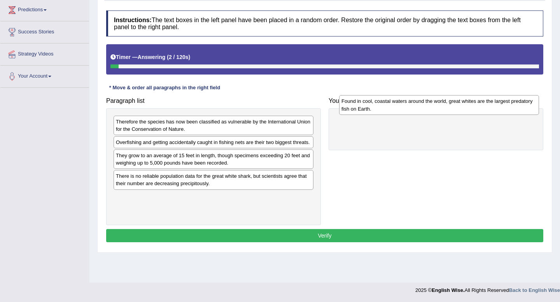
drag, startPoint x: 198, startPoint y: 192, endPoint x: 424, endPoint y: 109, distance: 240.1
click at [424, 109] on div "Found in cool, coastal waters around the world, great whites are the largest pr…" at bounding box center [439, 104] width 200 height 19
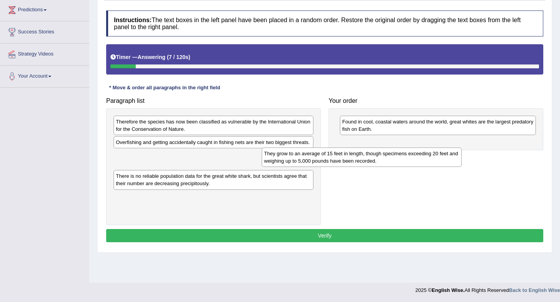
drag, startPoint x: 152, startPoint y: 173, endPoint x: 314, endPoint y: 151, distance: 163.5
click at [314, 151] on div "They grow to an average of 15 feet in length, though specimens exceeding 20 fee…" at bounding box center [362, 157] width 200 height 19
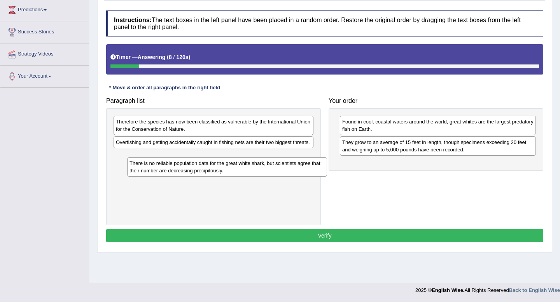
drag, startPoint x: 194, startPoint y: 173, endPoint x: 353, endPoint y: 172, distance: 159.7
click at [327, 172] on div "There is no reliable population data for the great white shark, but scientists …" at bounding box center [227, 166] width 200 height 19
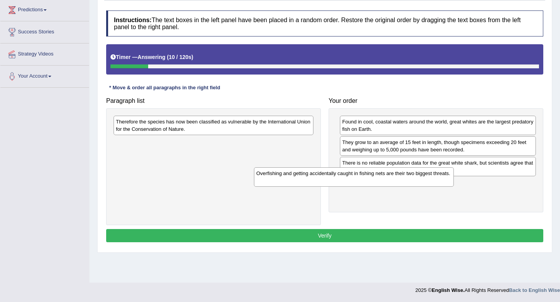
drag, startPoint x: 185, startPoint y: 144, endPoint x: 325, endPoint y: 175, distance: 143.7
click at [325, 175] on div "Overfishing and getting accidentally caught in fishing nets are their two bigge…" at bounding box center [354, 177] width 200 height 19
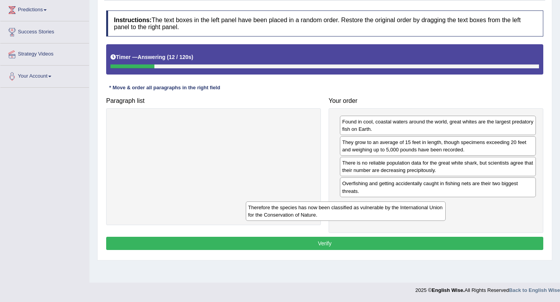
drag, startPoint x: 238, startPoint y: 116, endPoint x: 395, endPoint y: 202, distance: 179.0
click at [395, 202] on div "Therefore the species has now been classified as vulnerable by the Internationa…" at bounding box center [346, 211] width 200 height 19
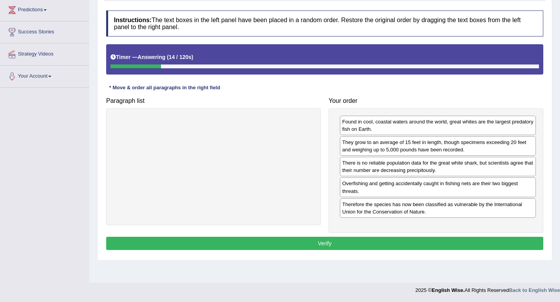
click at [340, 239] on button "Verify" at bounding box center [324, 243] width 437 height 13
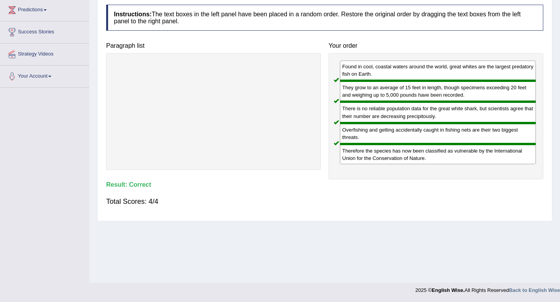
scroll to position [0, 0]
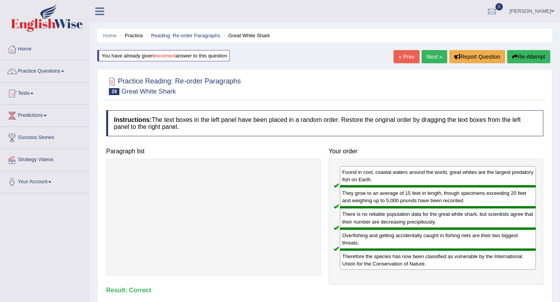
click at [433, 58] on link "Next »" at bounding box center [434, 56] width 26 height 13
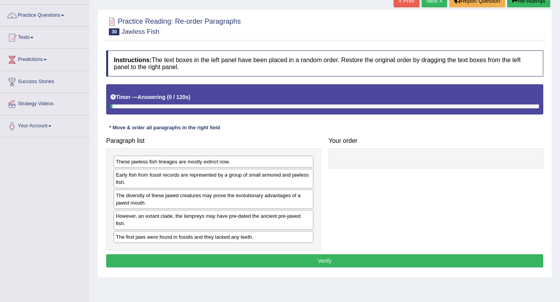
scroll to position [106, 0]
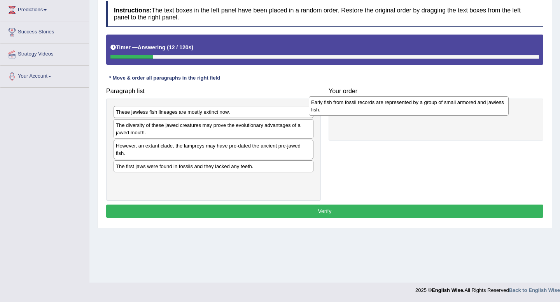
drag, startPoint x: 172, startPoint y: 133, endPoint x: 371, endPoint y: 109, distance: 200.9
click at [371, 109] on div "Early fish from fossil records are represented by a group of small armored and …" at bounding box center [409, 105] width 200 height 19
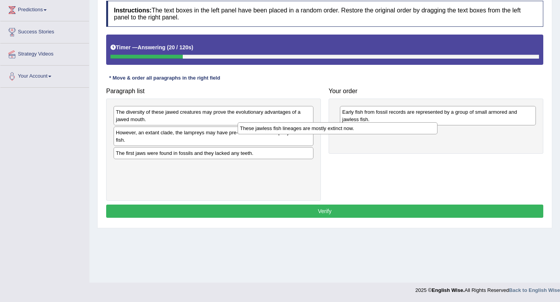
drag, startPoint x: 209, startPoint y: 110, endPoint x: 345, endPoint y: 127, distance: 137.1
click at [345, 127] on div "These jawless fish lineages are mostly extinct now." at bounding box center [337, 128] width 200 height 12
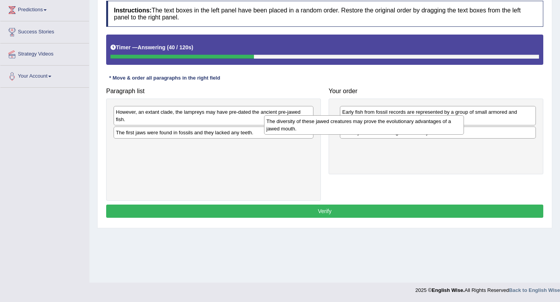
drag, startPoint x: 178, startPoint y: 117, endPoint x: 328, endPoint y: 124, distance: 150.6
click at [328, 124] on div "The diversity of these jawed creatures may prove the evolutionary advantages of…" at bounding box center [364, 124] width 200 height 19
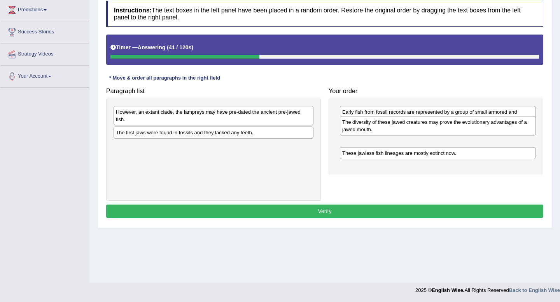
drag, startPoint x: 366, startPoint y: 152, endPoint x: 366, endPoint y: 133, distance: 19.1
click at [366, 133] on div "The diversity of these jawed creatures may prove the evolutionary advantages of…" at bounding box center [438, 125] width 196 height 19
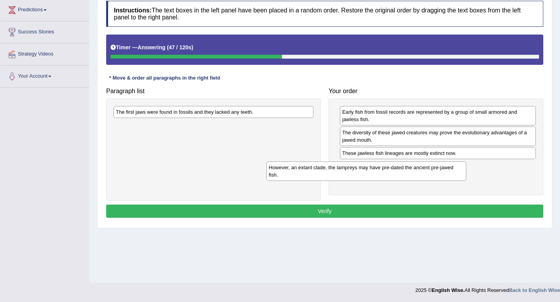
drag, startPoint x: 141, startPoint y: 117, endPoint x: 295, endPoint y: 173, distance: 163.8
click at [295, 173] on div "However, an extant clade, the lampreys may have pre-dated the ancient pre-jawed…" at bounding box center [366, 171] width 200 height 19
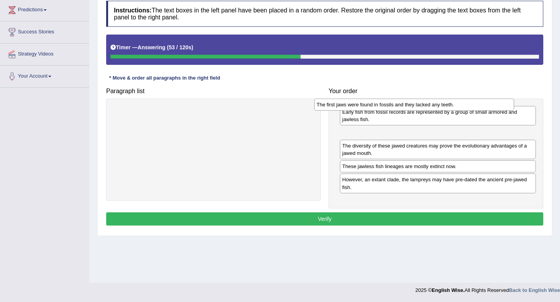
drag, startPoint x: 149, startPoint y: 115, endPoint x: 350, endPoint y: 107, distance: 201.1
click at [350, 107] on div "The first jaws were found in fossils and they lacked any teeth." at bounding box center [414, 105] width 200 height 12
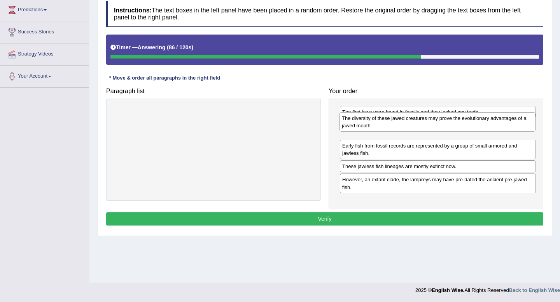
drag, startPoint x: 379, startPoint y: 153, endPoint x: 378, endPoint y: 127, distance: 25.7
click at [378, 127] on div "The diversity of these jawed creatures may prove the evolutionary advantages of…" at bounding box center [437, 121] width 196 height 19
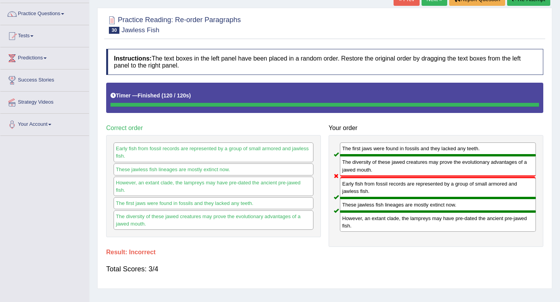
scroll to position [40, 0]
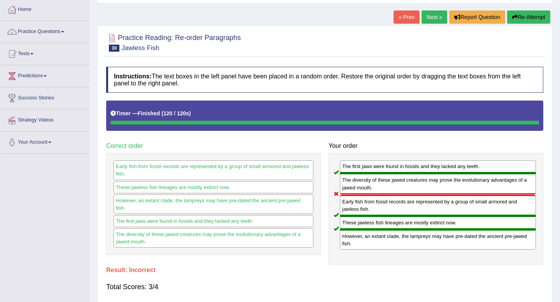
click at [531, 19] on button "Re-Attempt" at bounding box center [528, 16] width 43 height 13
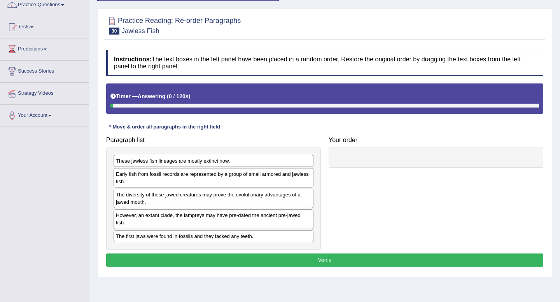
scroll to position [106, 0]
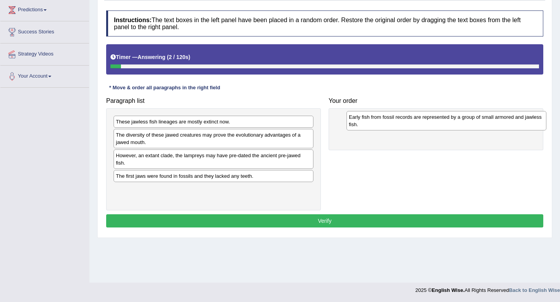
drag, startPoint x: 171, startPoint y: 141, endPoint x: 403, endPoint y: 120, distance: 232.2
click at [403, 120] on div "Early fish from fossil records are represented by a group of small armored and …" at bounding box center [446, 120] width 200 height 19
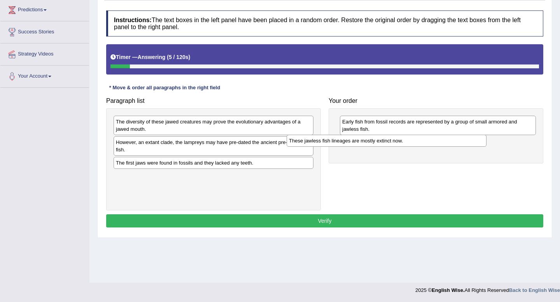
drag, startPoint x: 191, startPoint y: 122, endPoint x: 367, endPoint y: 143, distance: 177.3
click at [367, 143] on div "These jawless fish lineages are mostly extinct now." at bounding box center [386, 141] width 200 height 12
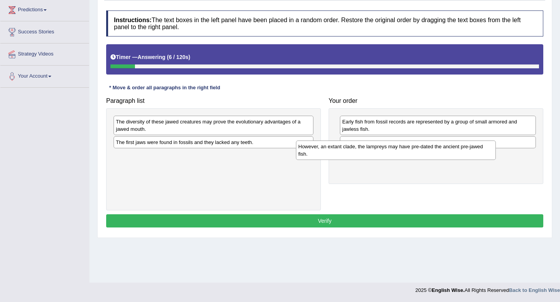
drag, startPoint x: 168, startPoint y: 143, endPoint x: 363, endPoint y: 154, distance: 195.4
click at [363, 154] on div "However, an extant clade, the lampreys may have pre-dated the ancient pre-jawed…" at bounding box center [396, 150] width 200 height 19
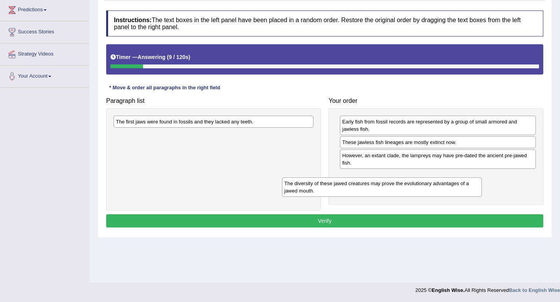
drag, startPoint x: 179, startPoint y: 119, endPoint x: 350, endPoint y: 180, distance: 181.7
click at [350, 180] on div "The diversity of these jawed creatures may prove the evolutionary advantages of…" at bounding box center [382, 187] width 200 height 19
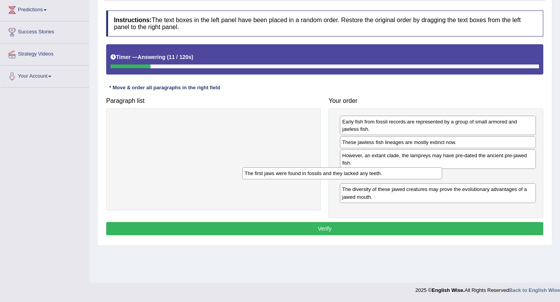
drag, startPoint x: 219, startPoint y: 118, endPoint x: 348, endPoint y: 169, distance: 138.5
click at [348, 169] on div "The first jaws were found in fossils and they lacked any teeth." at bounding box center [342, 174] width 200 height 12
click at [292, 230] on button "Verify" at bounding box center [324, 228] width 437 height 13
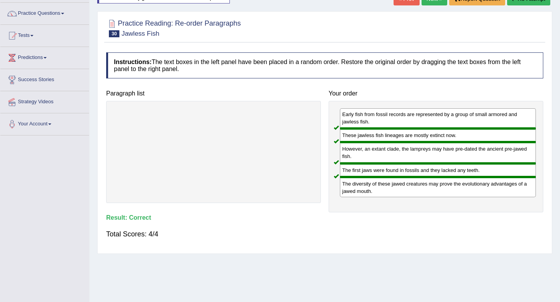
scroll to position [0, 0]
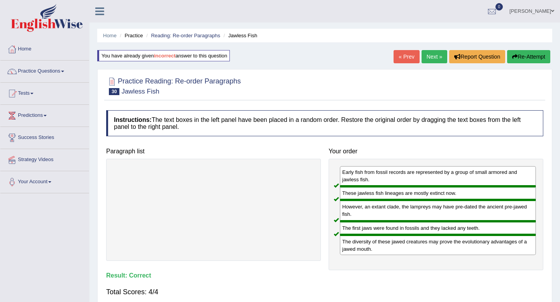
click at [431, 54] on link "Next »" at bounding box center [434, 56] width 26 height 13
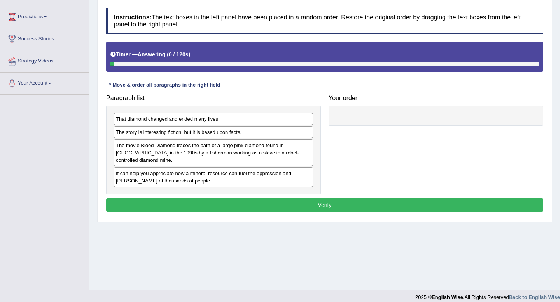
scroll to position [99, 0]
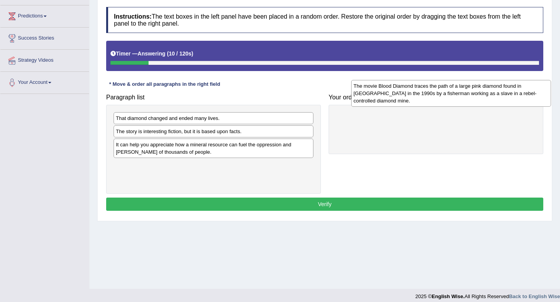
drag, startPoint x: 163, startPoint y: 161, endPoint x: 400, endPoint y: 102, distance: 244.6
click at [400, 102] on div "The movie Blood Diamond traces the path of a large pink diamond found in [GEOGR…" at bounding box center [451, 93] width 200 height 27
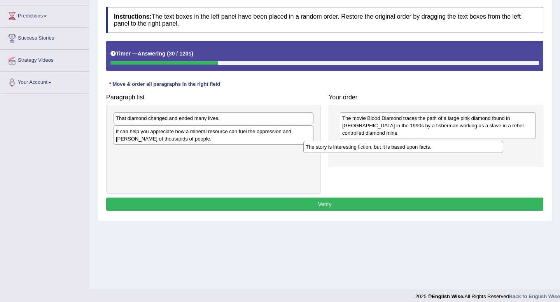
drag, startPoint x: 163, startPoint y: 134, endPoint x: 361, endPoint y: 151, distance: 198.5
click at [361, 151] on div "The story is interesting fiction, but it is based upon facts." at bounding box center [403, 147] width 200 height 12
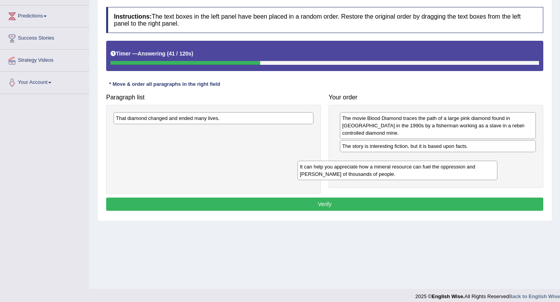
drag, startPoint x: 155, startPoint y: 138, endPoint x: 340, endPoint y: 174, distance: 188.1
click at [340, 174] on div "It can help you appreciate how a mineral resource can fuel the oppression and […" at bounding box center [397, 170] width 200 height 19
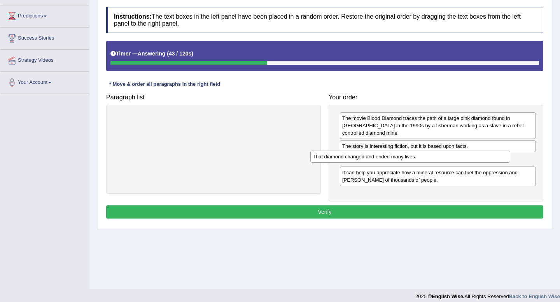
drag, startPoint x: 175, startPoint y: 117, endPoint x: 372, endPoint y: 155, distance: 200.3
click at [372, 155] on div "That diamond changed and ended many lives." at bounding box center [410, 157] width 200 height 12
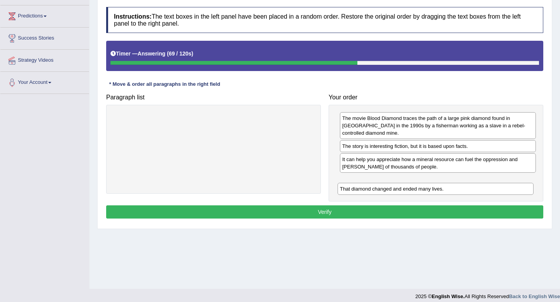
drag, startPoint x: 428, startPoint y: 158, endPoint x: 427, endPoint y: 188, distance: 29.6
click at [427, 188] on div "That diamond changed and ended many lives." at bounding box center [435, 189] width 196 height 12
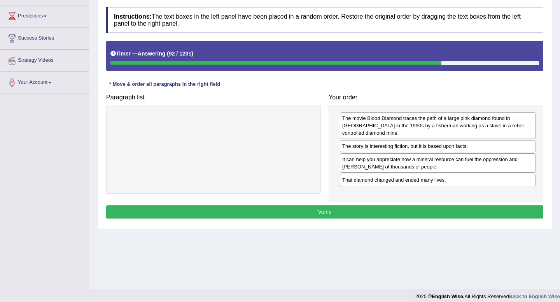
click at [417, 213] on button "Verify" at bounding box center [324, 212] width 437 height 13
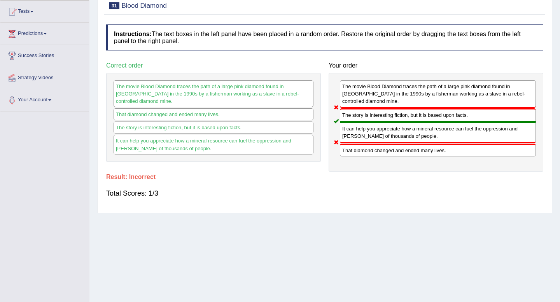
scroll to position [49, 0]
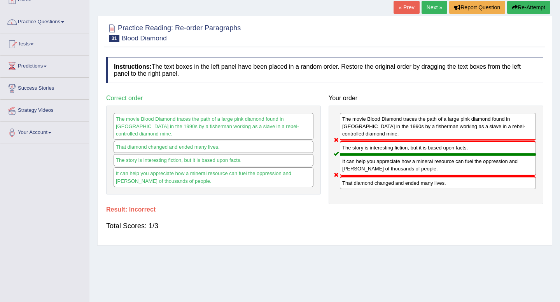
click at [534, 7] on button "Re-Attempt" at bounding box center [528, 7] width 43 height 13
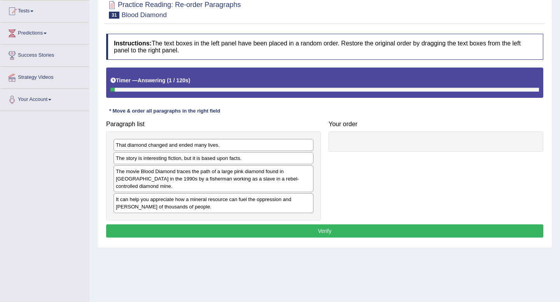
scroll to position [83, 0]
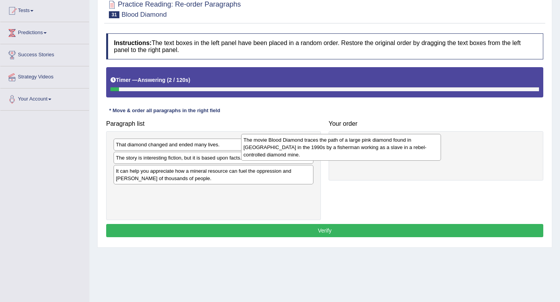
drag, startPoint x: 232, startPoint y: 177, endPoint x: 364, endPoint y: 143, distance: 136.3
click at [365, 143] on div "The movie Blood Diamond traces the path of a large pink diamond found in Sierra…" at bounding box center [341, 147] width 200 height 27
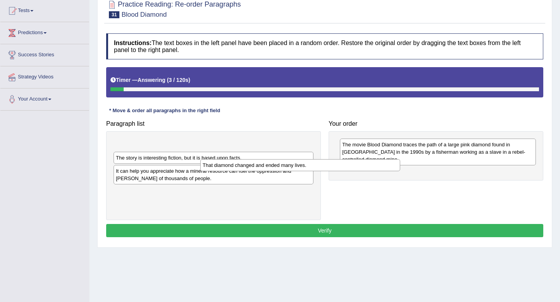
drag, startPoint x: 277, startPoint y: 144, endPoint x: 399, endPoint y: 171, distance: 125.0
click at [399, 171] on div "That diamond changed and ended many lives." at bounding box center [300, 165] width 200 height 12
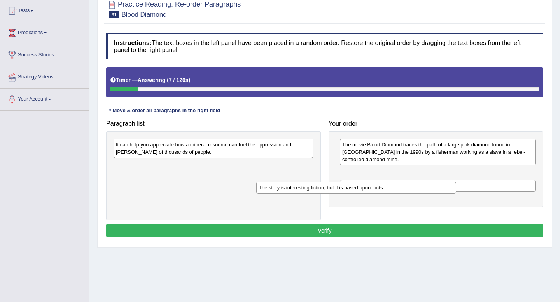
drag, startPoint x: 253, startPoint y: 142, endPoint x: 395, endPoint y: 184, distance: 148.7
click at [395, 184] on div "The story is interesting fiction, but it is based upon facts." at bounding box center [356, 188] width 200 height 12
drag, startPoint x: 392, startPoint y: 173, endPoint x: 393, endPoint y: 189, distance: 15.6
click at [393, 189] on div "The story is interesting fiction, but it is based upon facts." at bounding box center [438, 188] width 196 height 12
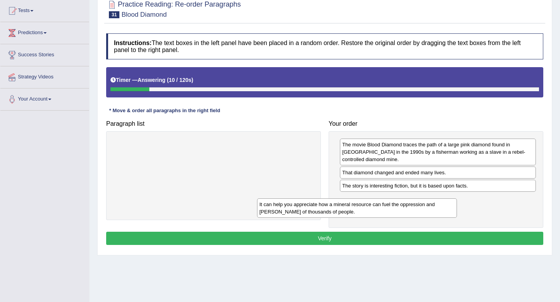
drag, startPoint x: 276, startPoint y: 149, endPoint x: 431, endPoint y: 199, distance: 163.5
click at [431, 199] on div "It can help you appreciate how a mineral resource can fuel the oppression and s…" at bounding box center [357, 208] width 200 height 19
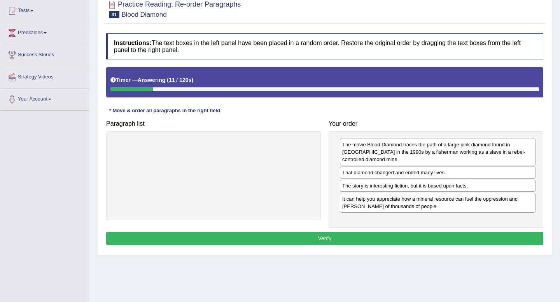
click at [368, 239] on button "Verify" at bounding box center [324, 238] width 437 height 13
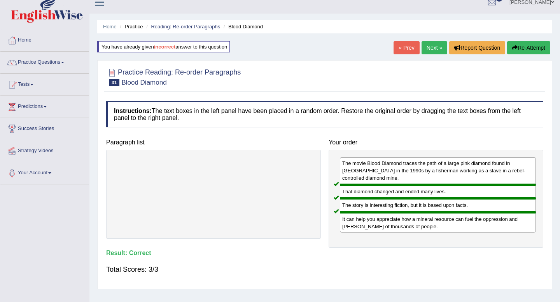
scroll to position [0, 0]
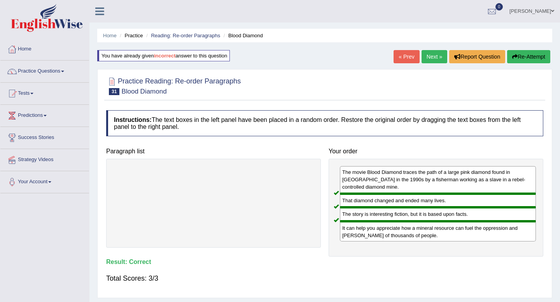
click at [433, 52] on link "Next »" at bounding box center [434, 56] width 26 height 13
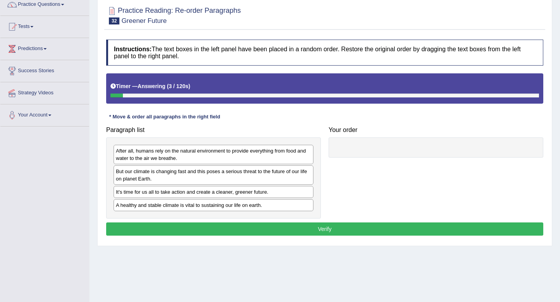
scroll to position [68, 0]
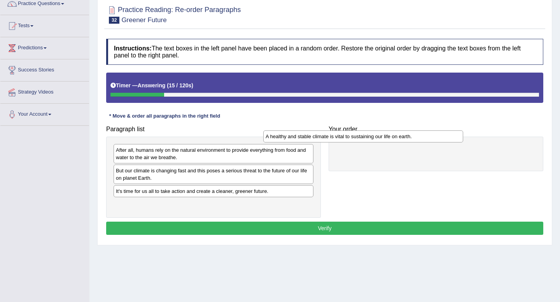
drag, startPoint x: 258, startPoint y: 201, endPoint x: 411, endPoint y: 134, distance: 167.2
click at [411, 134] on div "A healthy and stable climate is vital to sustaining our life on earth." at bounding box center [363, 137] width 200 height 12
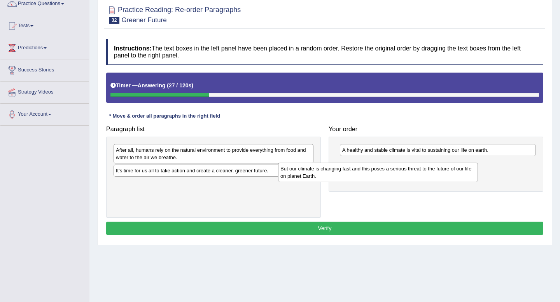
drag, startPoint x: 167, startPoint y: 179, endPoint x: 353, endPoint y: 175, distance: 186.2
click at [353, 175] on div "But our climate is changing fast and this poses a serious threat to the future …" at bounding box center [378, 172] width 200 height 19
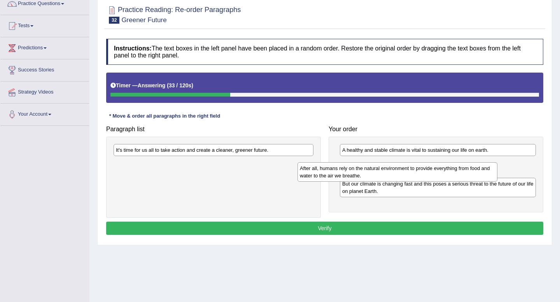
drag, startPoint x: 278, startPoint y: 154, endPoint x: 462, endPoint y: 173, distance: 184.7
click at [462, 173] on div "After all, humans rely on the natural environment to provide everything from fo…" at bounding box center [397, 171] width 200 height 19
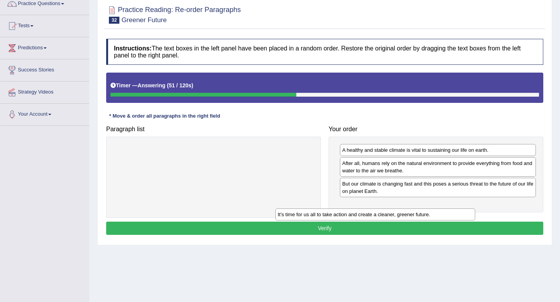
drag, startPoint x: 224, startPoint y: 153, endPoint x: 399, endPoint y: 212, distance: 184.6
click at [399, 212] on div "It's time for us all to take action and create a cleaner, greener future." at bounding box center [375, 215] width 200 height 12
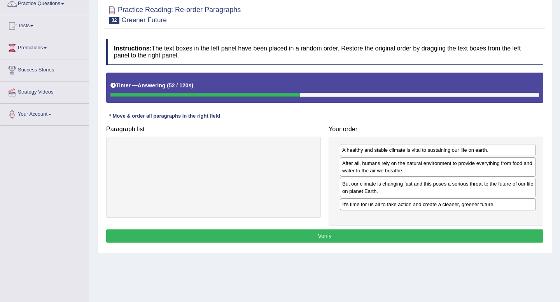
click at [366, 243] on button "Verify" at bounding box center [324, 236] width 437 height 13
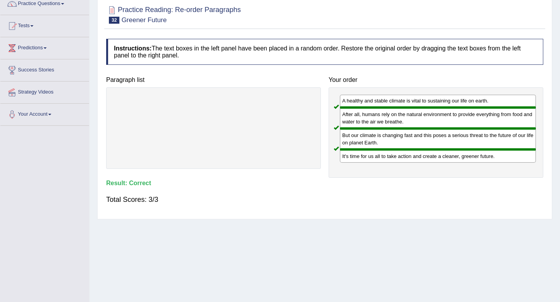
scroll to position [0, 0]
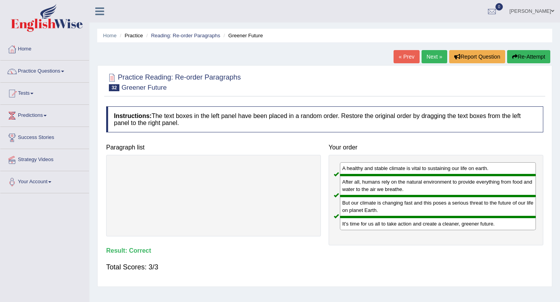
click at [429, 56] on link "Next »" at bounding box center [434, 56] width 26 height 13
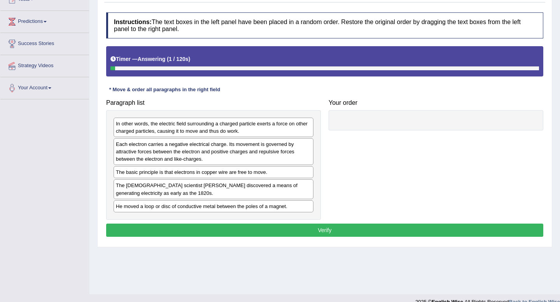
scroll to position [96, 0]
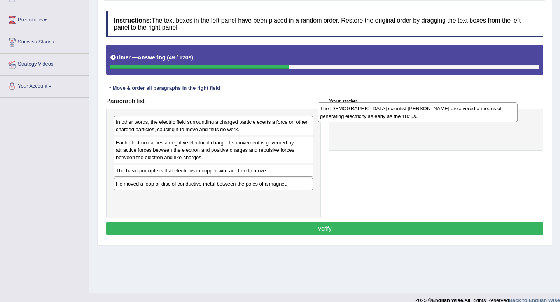
drag, startPoint x: 193, startPoint y: 193, endPoint x: 401, endPoint y: 118, distance: 220.9
click at [401, 118] on div "The [DEMOGRAPHIC_DATA] scientist [PERSON_NAME] discovered a means of generating…" at bounding box center [418, 112] width 200 height 19
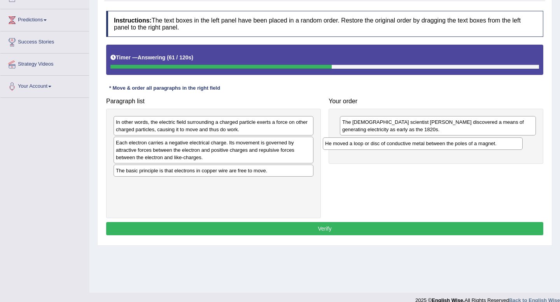
drag, startPoint x: 222, startPoint y: 188, endPoint x: 434, endPoint y: 150, distance: 215.5
click at [434, 150] on div "He moved a loop or disc of conductive metal between the poles of a magnet." at bounding box center [423, 144] width 200 height 12
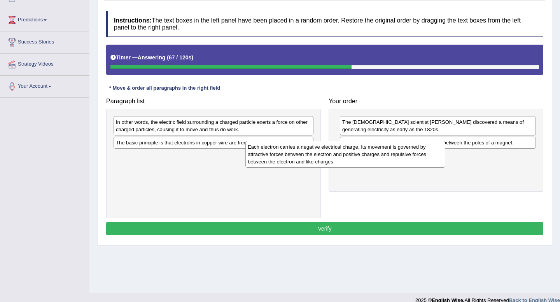
drag, startPoint x: 181, startPoint y: 151, endPoint x: 321, endPoint y: 157, distance: 140.8
click at [321, 157] on div "Each electron carries a negative electrical charge. Its movement is governed by…" at bounding box center [345, 154] width 200 height 27
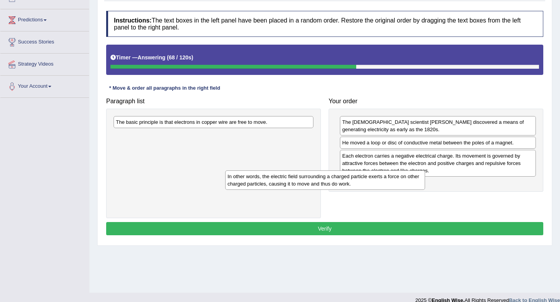
drag, startPoint x: 194, startPoint y: 124, endPoint x: 318, endPoint y: 183, distance: 137.2
click at [318, 183] on div "In other words, the electric field surrounding a charged particle exerts a forc…" at bounding box center [325, 180] width 200 height 19
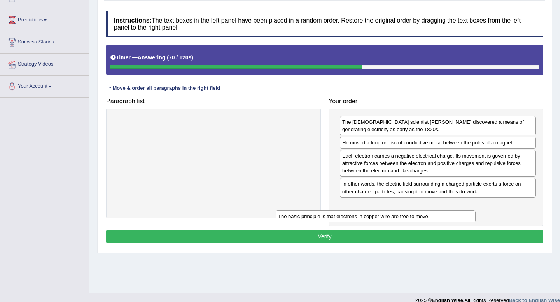
drag, startPoint x: 177, startPoint y: 121, endPoint x: 347, endPoint y: 217, distance: 195.6
click at [347, 217] on div "The basic principle is that electrons in copper wire are free to move." at bounding box center [376, 217] width 200 height 12
click at [312, 233] on button "Verify" at bounding box center [324, 236] width 437 height 13
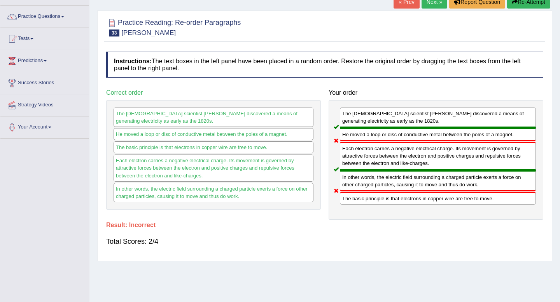
scroll to position [0, 0]
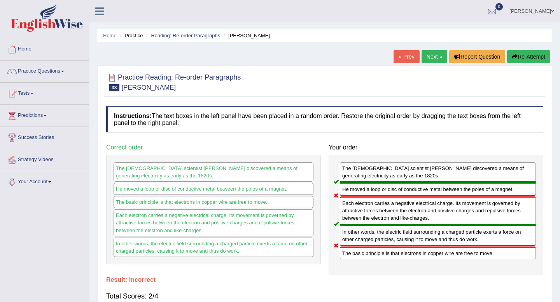
click at [513, 53] on button "Re-Attempt" at bounding box center [528, 56] width 43 height 13
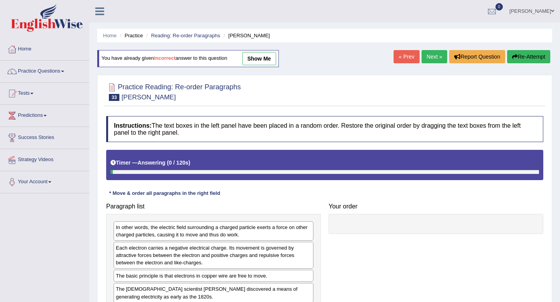
scroll to position [106, 0]
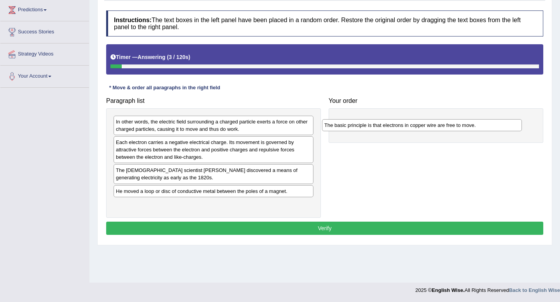
drag, startPoint x: 166, startPoint y: 173, endPoint x: 387, endPoint y: 125, distance: 225.9
click at [387, 125] on div "The basic principle is that electrons in copper wire are free to move." at bounding box center [422, 125] width 200 height 12
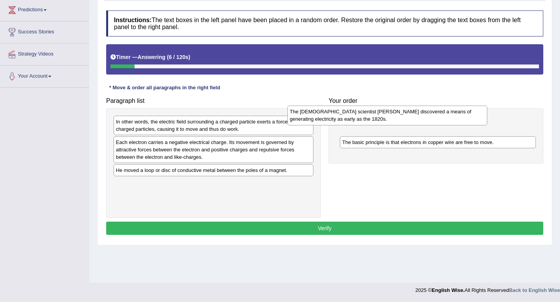
drag, startPoint x: 178, startPoint y: 179, endPoint x: 352, endPoint y: 120, distance: 183.4
click at [352, 120] on div "The [DEMOGRAPHIC_DATA] scientist [PERSON_NAME] discovered a means of generating…" at bounding box center [387, 115] width 200 height 19
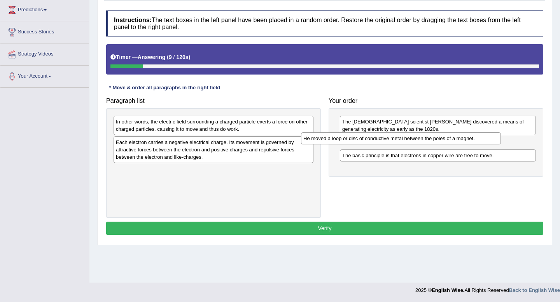
drag, startPoint x: 162, startPoint y: 172, endPoint x: 349, endPoint y: 140, distance: 190.1
click at [349, 140] on div "He moved a loop or disc of conductive metal between the poles of a magnet." at bounding box center [401, 139] width 200 height 12
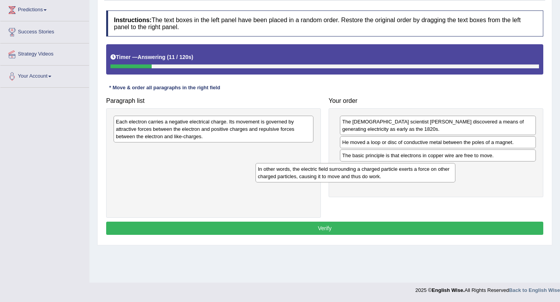
drag, startPoint x: 156, startPoint y: 124, endPoint x: 298, endPoint y: 172, distance: 150.2
click at [298, 172] on div "In other words, the electric field surrounding a charged particle exerts a forc…" at bounding box center [355, 172] width 200 height 19
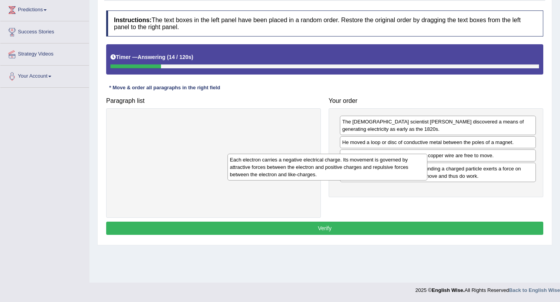
drag, startPoint x: 258, startPoint y: 127, endPoint x: 372, endPoint y: 166, distance: 120.1
click at [372, 166] on div "Each electron carries a negative electrical charge. Its movement is governed by…" at bounding box center [327, 167] width 200 height 27
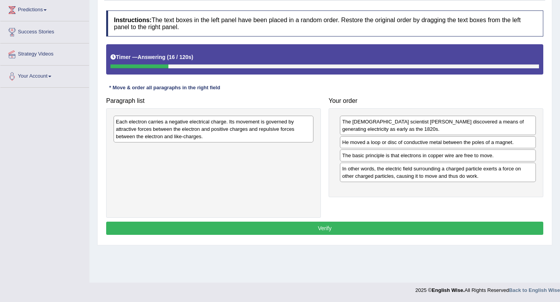
drag, startPoint x: 258, startPoint y: 115, endPoint x: 415, endPoint y: 159, distance: 162.6
click at [415, 159] on div "Paragraph list Each electron carries a negative electrical charge. Its movement…" at bounding box center [324, 156] width 445 height 124
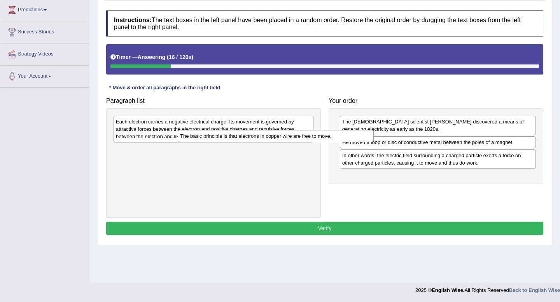
drag, startPoint x: 415, startPoint y: 159, endPoint x: 251, endPoint y: 138, distance: 165.0
click at [251, 138] on div "The basic principle is that electrons in copper wire are free to move." at bounding box center [276, 136] width 196 height 12
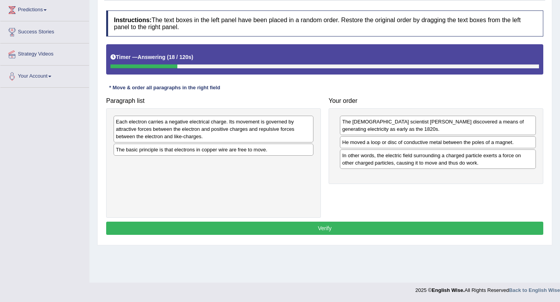
click at [199, 118] on div "Each electron carries a negative electrical charge. Its movement is governed by…" at bounding box center [213, 129] width 200 height 27
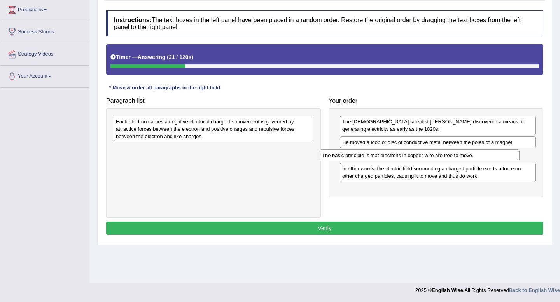
drag, startPoint x: 202, startPoint y: 147, endPoint x: 408, endPoint y: 152, distance: 206.1
click at [408, 152] on div "The basic principle is that electrons in copper wire are free to move." at bounding box center [419, 156] width 200 height 12
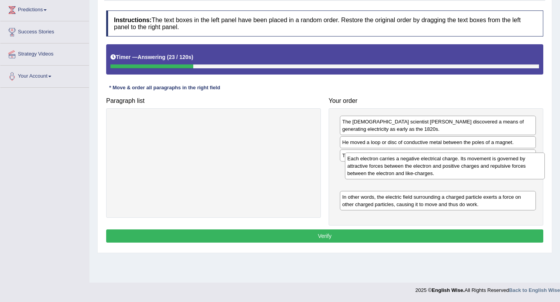
drag, startPoint x: 184, startPoint y: 131, endPoint x: 414, endPoint y: 171, distance: 233.1
click at [414, 171] on div "Each electron carries a negative electrical charge. Its movement is governed by…" at bounding box center [445, 166] width 200 height 27
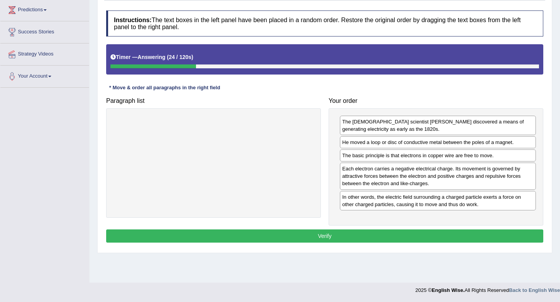
click at [333, 235] on button "Verify" at bounding box center [324, 236] width 437 height 13
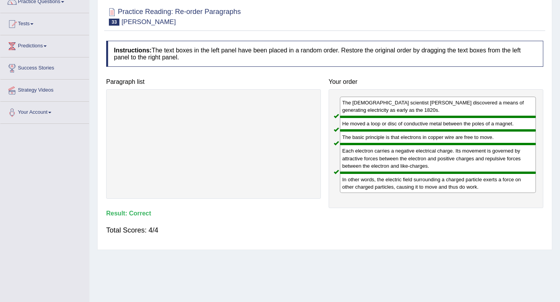
scroll to position [0, 0]
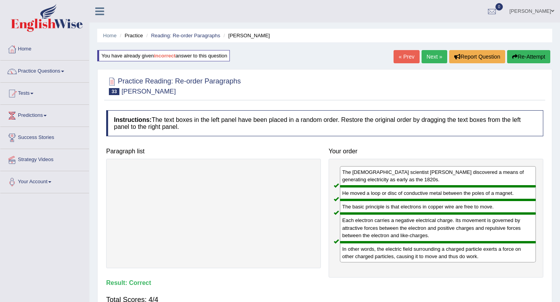
click at [427, 60] on link "Next »" at bounding box center [434, 56] width 26 height 13
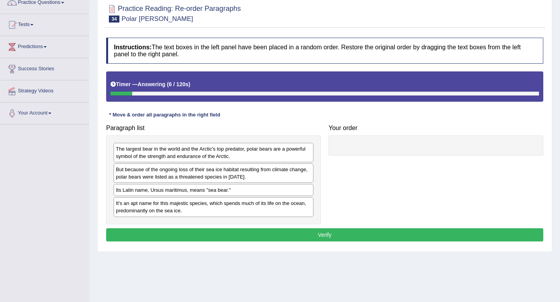
scroll to position [80, 0]
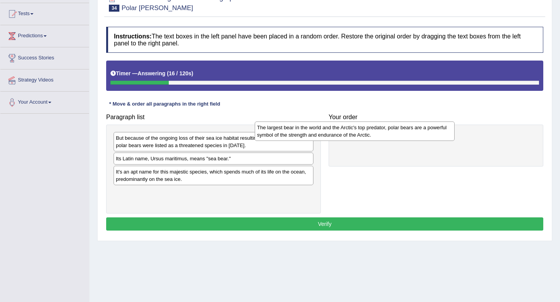
drag, startPoint x: 254, startPoint y: 142, endPoint x: 418, endPoint y: 134, distance: 164.2
click at [418, 134] on div "The largest bear in the world and the Arctic's top predator, polar bears are a …" at bounding box center [355, 131] width 200 height 19
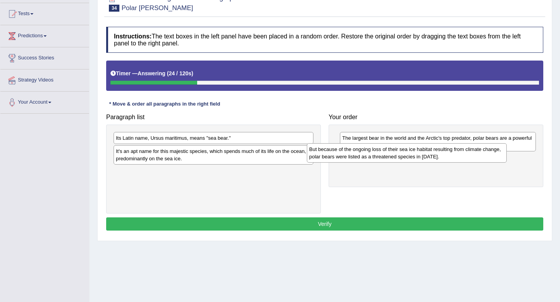
drag, startPoint x: 159, startPoint y: 142, endPoint x: 354, endPoint y: 155, distance: 196.3
click at [354, 155] on div "But because of the ongoing loss of their sea ice habitat resulting from climate…" at bounding box center [407, 152] width 200 height 19
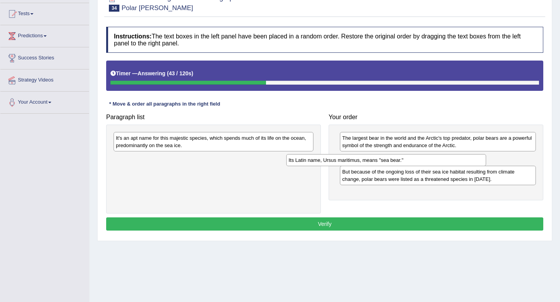
drag, startPoint x: 196, startPoint y: 138, endPoint x: 377, endPoint y: 158, distance: 182.2
click at [377, 158] on div "Its Latin name, Ursus maritimus, means "sea bear."" at bounding box center [386, 160] width 200 height 12
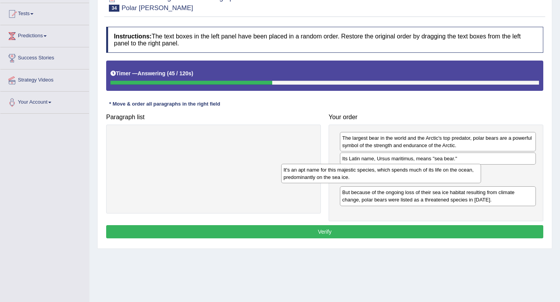
drag, startPoint x: 223, startPoint y: 142, endPoint x: 396, endPoint y: 173, distance: 175.7
click at [396, 173] on div "It's an apt name for this majestic species, which spends much of its life on th…" at bounding box center [381, 173] width 200 height 19
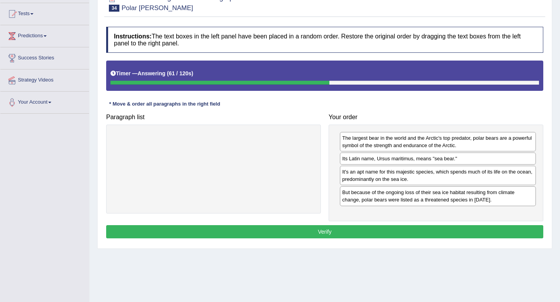
click at [300, 232] on button "Verify" at bounding box center [324, 231] width 437 height 13
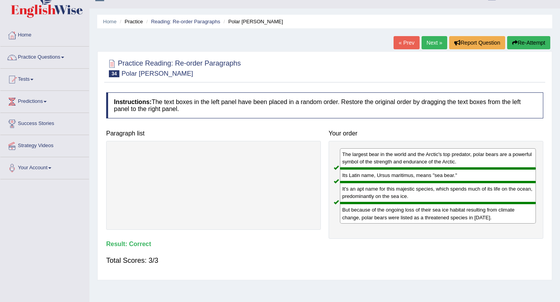
scroll to position [0, 0]
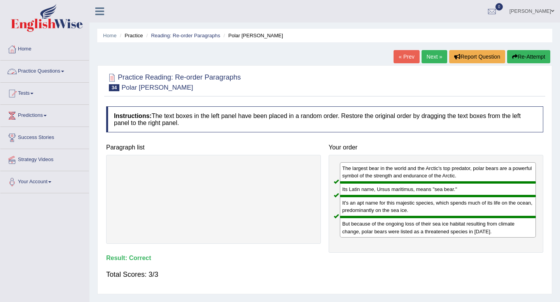
click at [34, 73] on link "Practice Questions" at bounding box center [44, 70] width 89 height 19
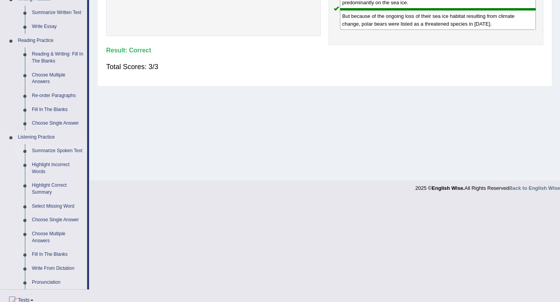
scroll to position [238, 0]
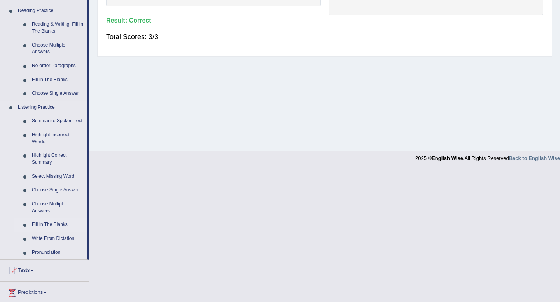
click at [49, 229] on link "Fill In The Blanks" at bounding box center [57, 225] width 59 height 14
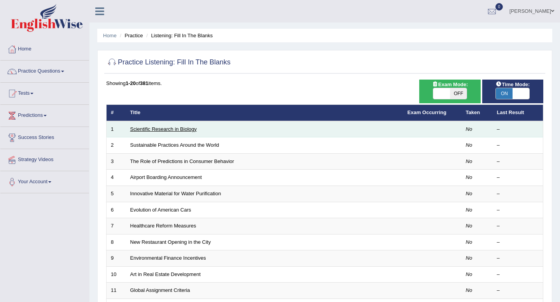
click at [173, 126] on link "Scientific Research in Biology" at bounding box center [163, 129] width 66 height 6
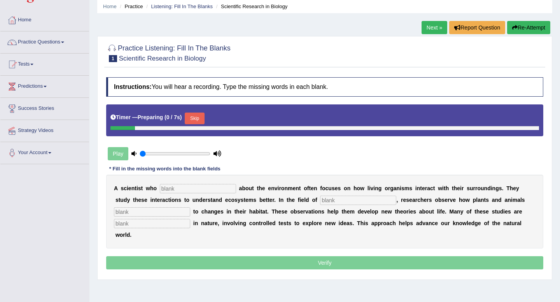
scroll to position [55, 0]
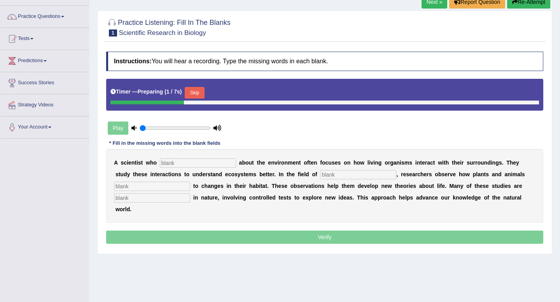
click at [201, 161] on input "text" at bounding box center [198, 163] width 76 height 9
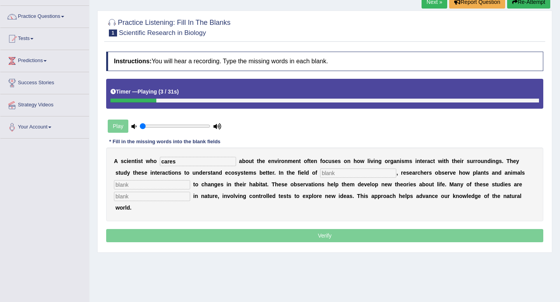
type input "cares"
click at [320, 173] on input "text" at bounding box center [358, 173] width 76 height 9
type input "biology"
click at [126, 185] on input "text" at bounding box center [152, 184] width 76 height 9
type input "s"
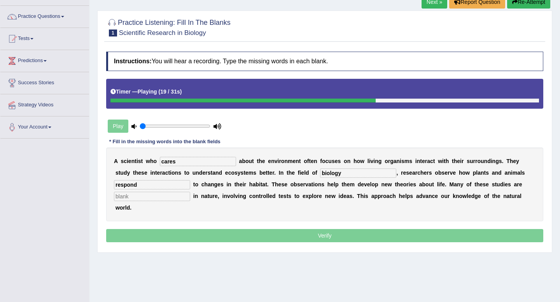
type input "respond"
click at [127, 200] on input "text" at bounding box center [152, 196] width 76 height 9
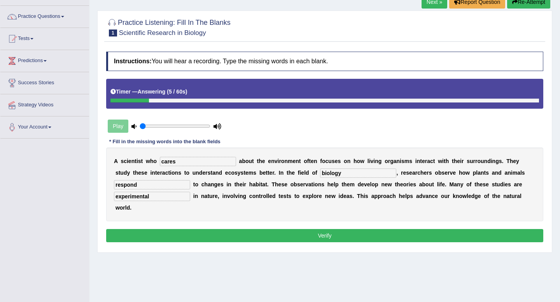
type input "experimental"
click at [212, 231] on div "Instructions: You will hear a recording. Type the missing words in each blank. …" at bounding box center [324, 148] width 441 height 201
click at [213, 229] on button "Verify" at bounding box center [324, 235] width 437 height 13
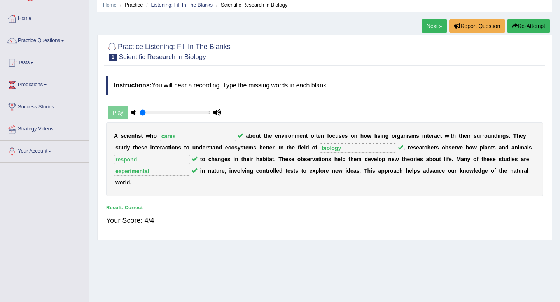
scroll to position [0, 0]
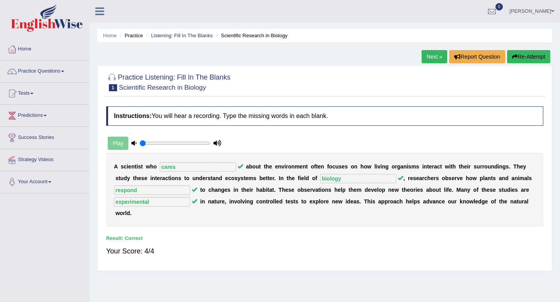
click at [435, 54] on link "Next »" at bounding box center [434, 56] width 26 height 13
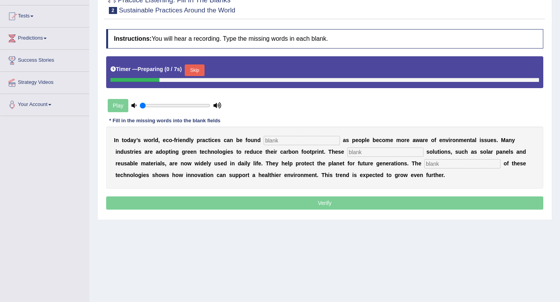
scroll to position [94, 0]
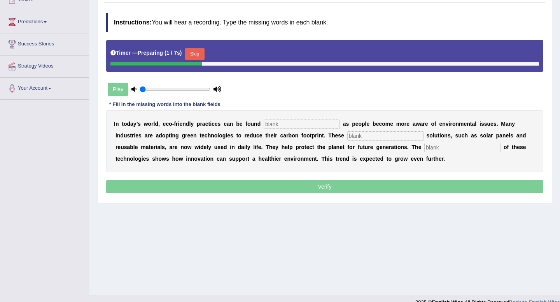
click at [283, 126] on input "text" at bounding box center [302, 124] width 76 height 9
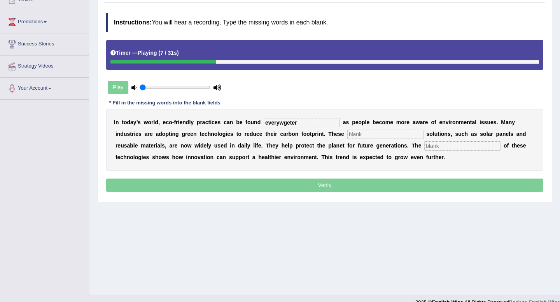
type input "everywgeter"
click at [362, 134] on input "text" at bounding box center [385, 134] width 76 height 9
type input "sustainable"
click at [425, 145] on input "text" at bounding box center [462, 145] width 76 height 9
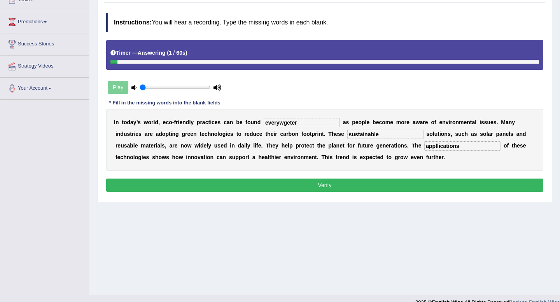
click at [424, 148] on input "appllications" at bounding box center [462, 145] width 76 height 9
click at [433, 146] on input "applications" at bounding box center [462, 145] width 76 height 9
type input "application"
click at [307, 124] on input "everywgeter" at bounding box center [302, 122] width 76 height 9
type input "everywhere"
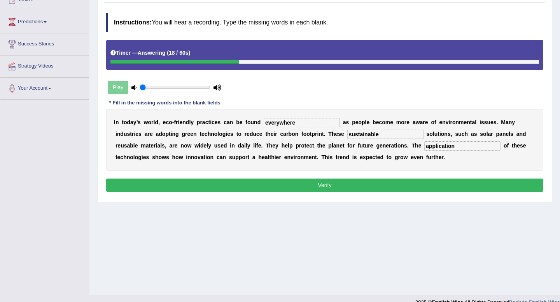
click at [361, 190] on button "Verify" at bounding box center [324, 185] width 437 height 13
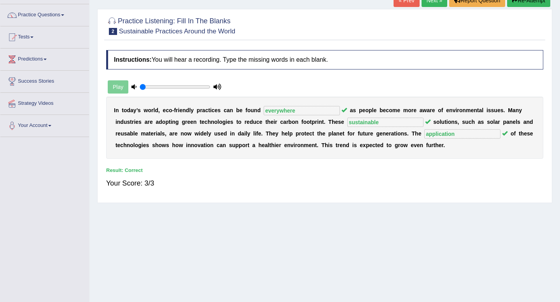
scroll to position [0, 0]
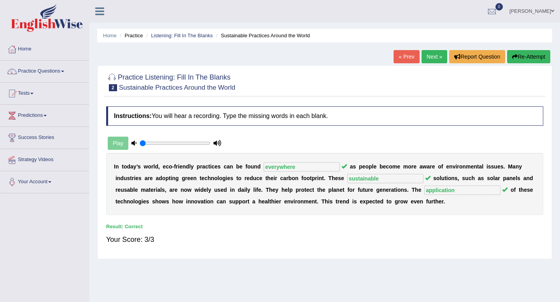
click at [429, 60] on link "Next »" at bounding box center [434, 56] width 26 height 13
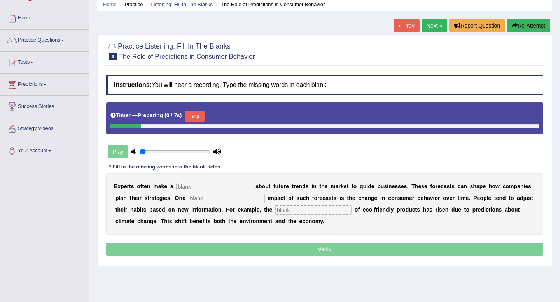
scroll to position [38, 0]
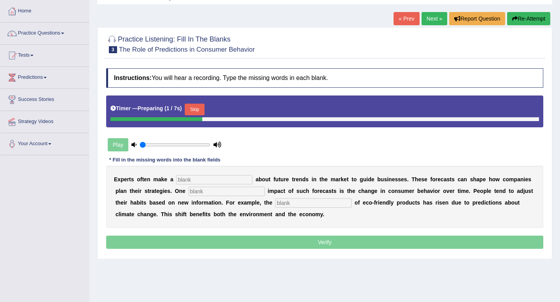
click at [192, 176] on input "text" at bounding box center [214, 179] width 76 height 9
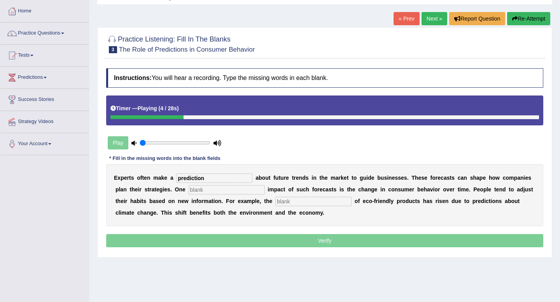
type input "prediction"
click at [188, 191] on input "text" at bounding box center [226, 189] width 76 height 9
type input "prue"
click at [275, 201] on input "text" at bounding box center [313, 201] width 76 height 9
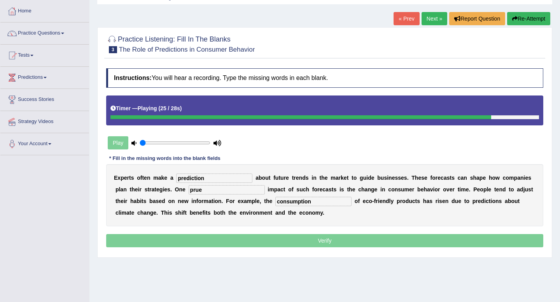
click at [275, 203] on input "consumption" at bounding box center [313, 201] width 76 height 9
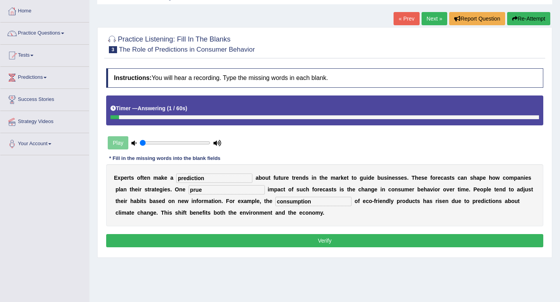
type input "consumption"
click at [196, 191] on input "prue" at bounding box center [226, 189] width 76 height 9
type input "p"
type input "true"
click at [267, 244] on button "Verify" at bounding box center [324, 240] width 437 height 13
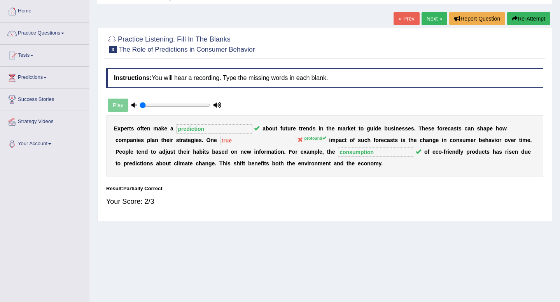
click at [434, 20] on link "Next »" at bounding box center [434, 18] width 26 height 13
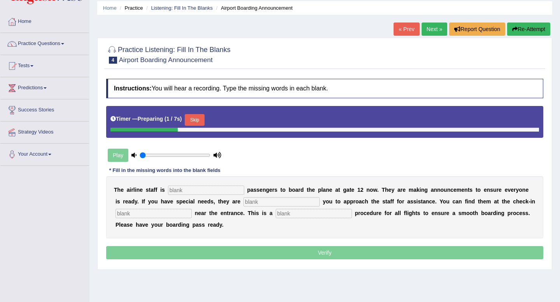
scroll to position [30, 0]
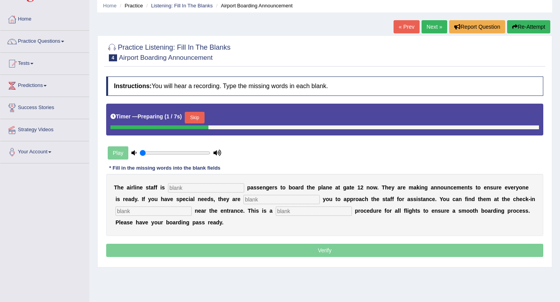
click at [217, 194] on div "T h e a i r l i n e s t a f f i s p a s s e n g e r s t o b o a r d t h e p l a…" at bounding box center [324, 205] width 437 height 62
click at [215, 187] on input "text" at bounding box center [206, 187] width 76 height 9
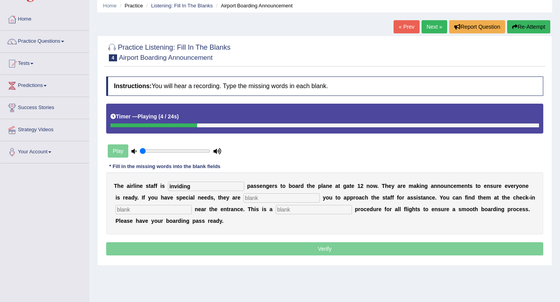
type input "inviding"
click at [276, 200] on input "text" at bounding box center [281, 198] width 76 height 9
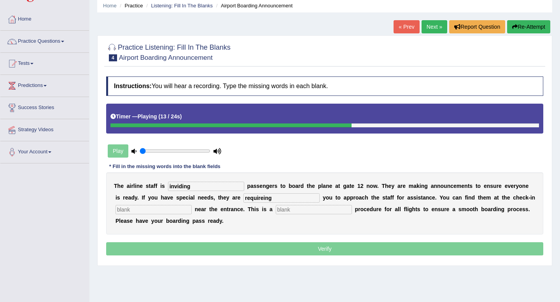
type input "requireing"
click at [170, 211] on input "text" at bounding box center [153, 209] width 76 height 9
type input "desk"
click at [277, 207] on input "text" at bounding box center [314, 209] width 76 height 9
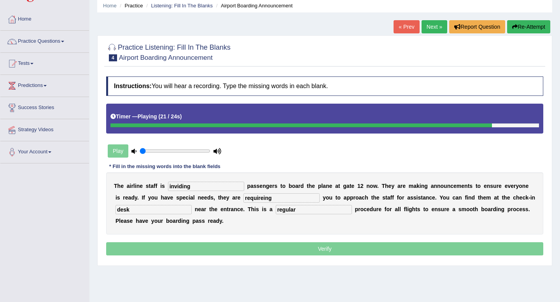
type input "regular"
click at [196, 188] on input "inviding" at bounding box center [206, 186] width 76 height 9
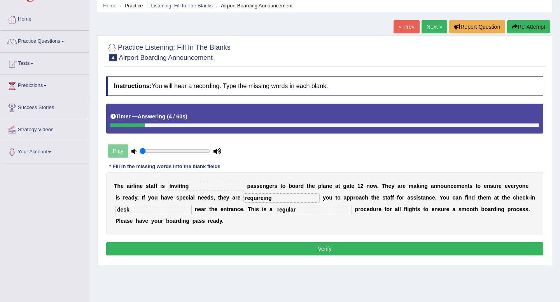
type input "inviting"
click at [254, 200] on input "requireing" at bounding box center [281, 198] width 76 height 9
type input "requiring"
click at [279, 243] on button "Verify" at bounding box center [324, 249] width 437 height 13
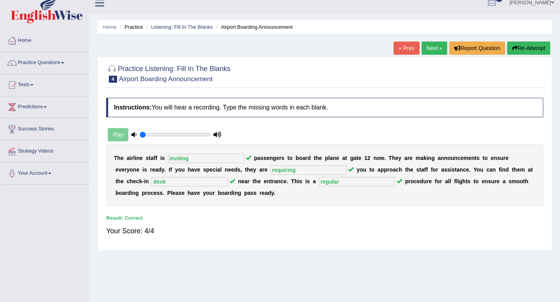
scroll to position [0, 0]
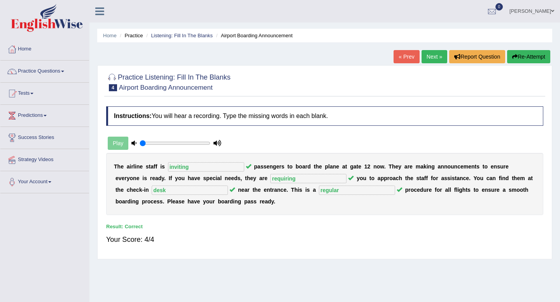
click at [432, 61] on link "Next »" at bounding box center [434, 56] width 26 height 13
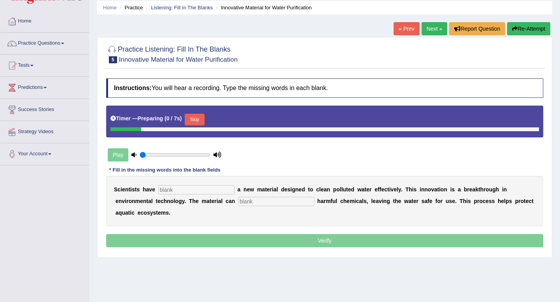
scroll to position [39, 0]
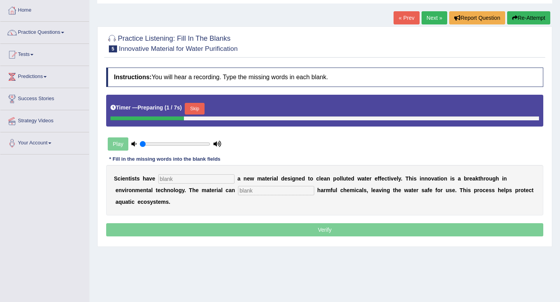
click at [188, 183] on input "text" at bounding box center [196, 179] width 76 height 9
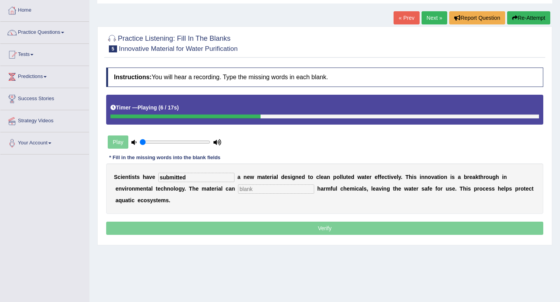
type input "submitted"
click at [238, 188] on input "text" at bounding box center [276, 189] width 76 height 9
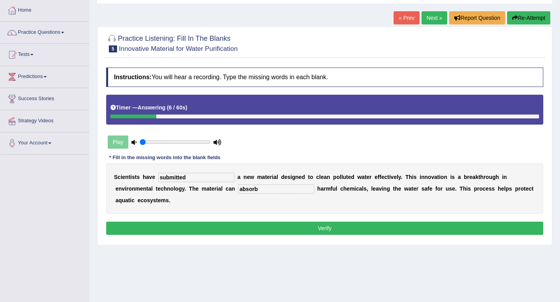
type input "absorb"
click at [216, 230] on button "Verify" at bounding box center [324, 228] width 437 height 13
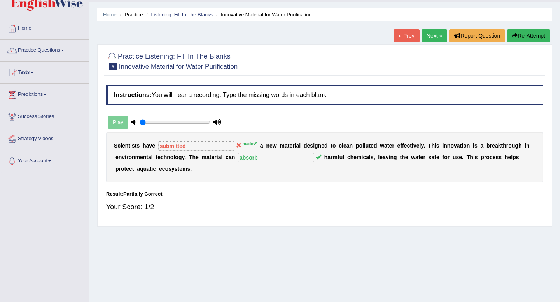
scroll to position [0, 0]
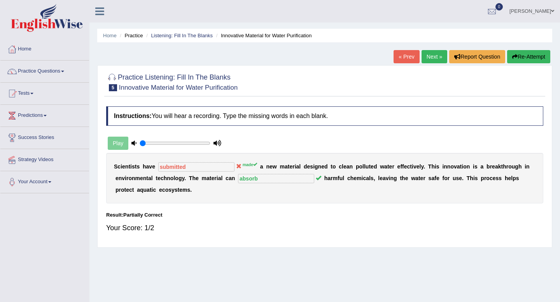
click at [432, 57] on link "Next »" at bounding box center [434, 56] width 26 height 13
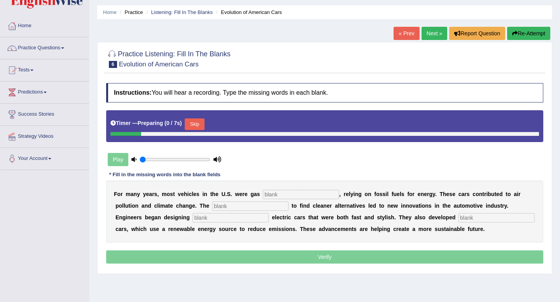
scroll to position [26, 0]
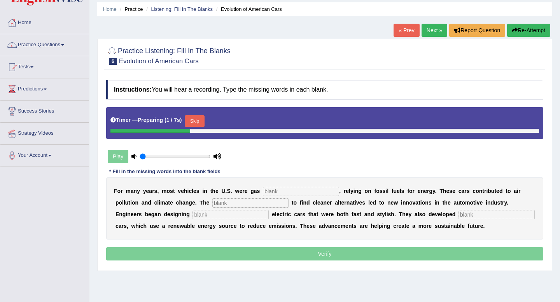
click at [274, 191] on input "text" at bounding box center [301, 191] width 76 height 9
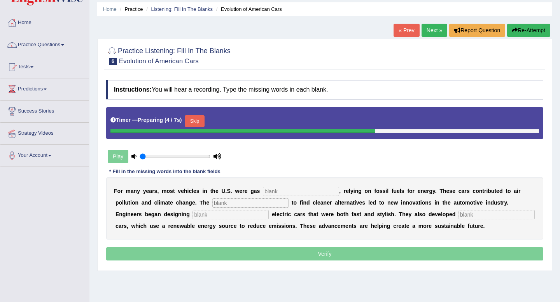
click at [237, 204] on input "text" at bounding box center [250, 203] width 76 height 9
click at [266, 190] on input "text" at bounding box center [301, 191] width 76 height 9
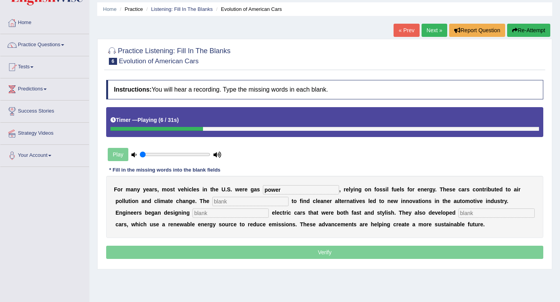
type input "power"
click at [212, 201] on input "text" at bounding box center [250, 201] width 76 height 9
type input "earhency"
click at [204, 223] on b "e" at bounding box center [205, 225] width 3 height 6
click at [192, 215] on input "text" at bounding box center [230, 213] width 76 height 9
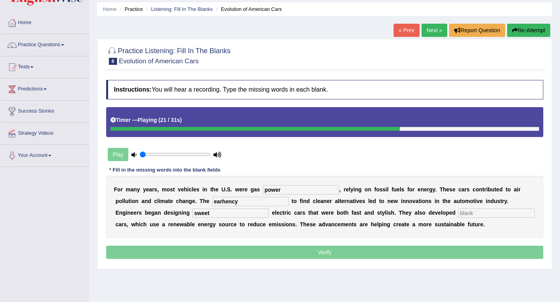
type input "sweet"
click at [458, 214] on input "text" at bounding box center [496, 213] width 76 height 9
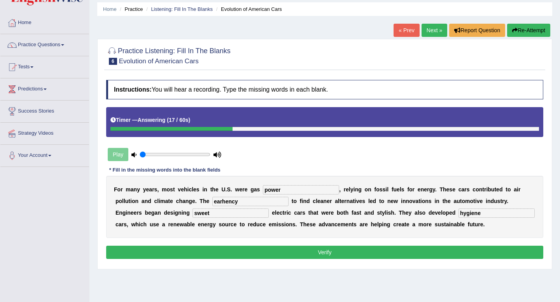
type input "hygiene"
drag, startPoint x: 219, startPoint y: 203, endPoint x: 162, endPoint y: 202, distance: 56.7
click at [162, 202] on div "F o r m a n y y e a r s , m o s t v e h i c l e s i n t h e U . S . w e r e g a…" at bounding box center [324, 207] width 437 height 62
click at [212, 203] on input "emargency" at bounding box center [250, 201] width 76 height 9
type input "emergency"
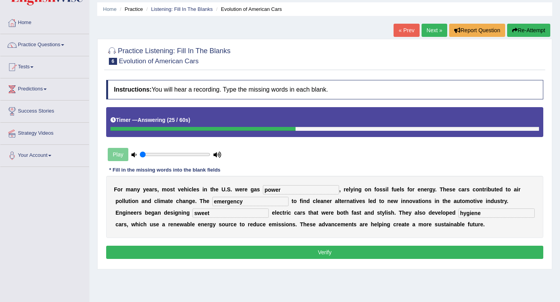
click at [235, 250] on button "Verify" at bounding box center [324, 252] width 437 height 13
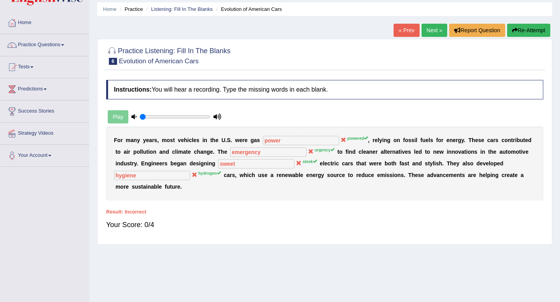
click at [527, 32] on button "Re-Attempt" at bounding box center [528, 30] width 43 height 13
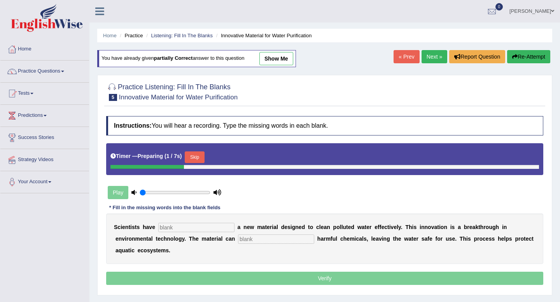
click at [438, 54] on link "Next »" at bounding box center [434, 56] width 26 height 13
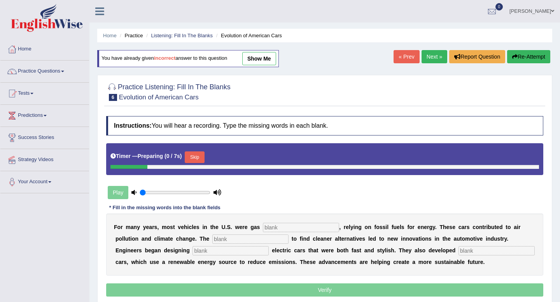
click at [435, 54] on link "Next »" at bounding box center [434, 56] width 26 height 13
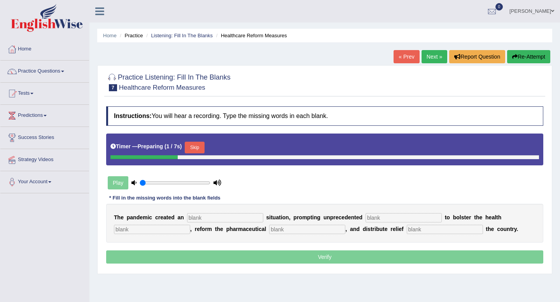
click at [202, 215] on input "text" at bounding box center [225, 217] width 76 height 9
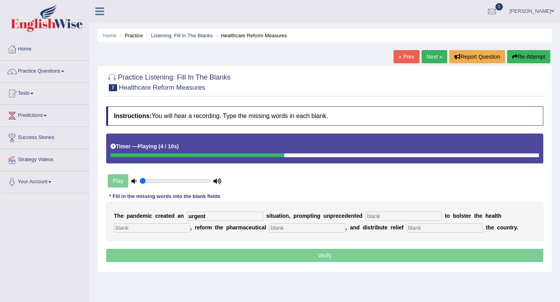
type input "urgent"
click at [407, 215] on input "text" at bounding box center [403, 216] width 76 height 9
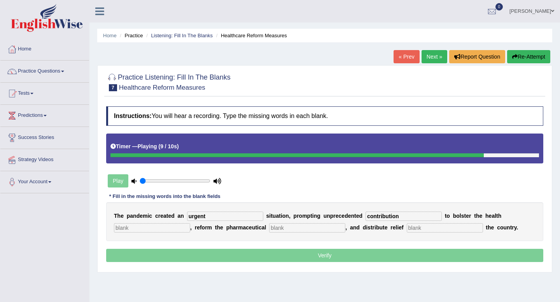
type input "contribution"
click at [316, 225] on input "text" at bounding box center [307, 227] width 76 height 9
click at [407, 227] on input "text" at bounding box center [445, 227] width 76 height 9
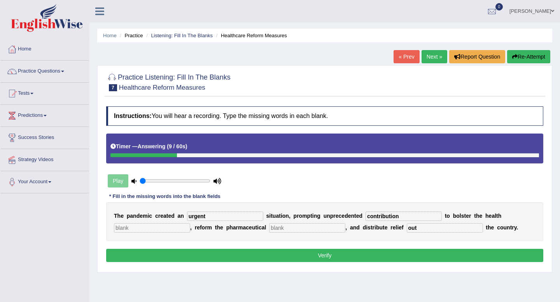
type input "out"
click at [298, 253] on button "Verify" at bounding box center [324, 255] width 437 height 13
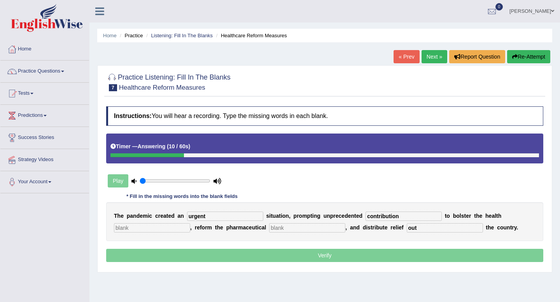
click at [276, 230] on input "text" at bounding box center [307, 227] width 76 height 9
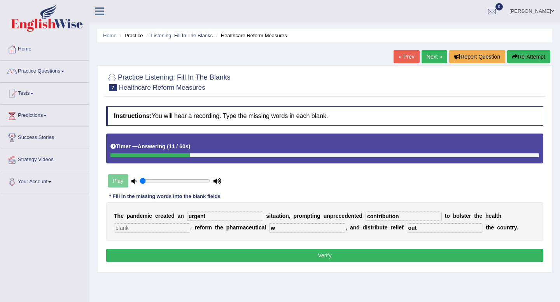
type input "w"
click at [167, 229] on input "text" at bounding box center [152, 227] width 76 height 9
type input "w"
click at [184, 252] on button "Verify" at bounding box center [324, 255] width 437 height 13
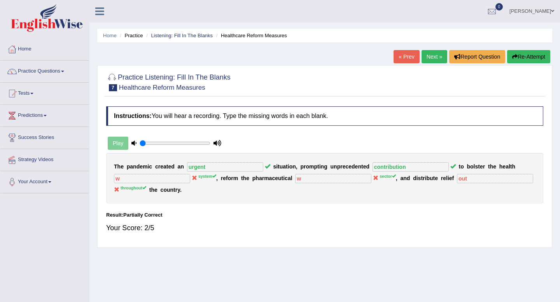
click at [431, 59] on link "Next »" at bounding box center [434, 56] width 26 height 13
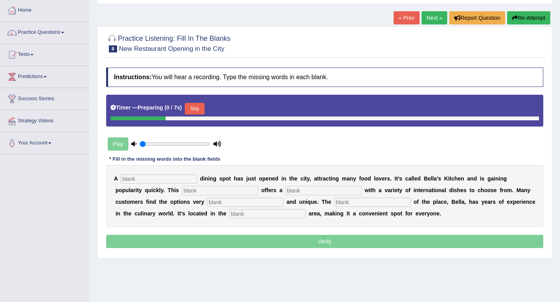
scroll to position [50, 0]
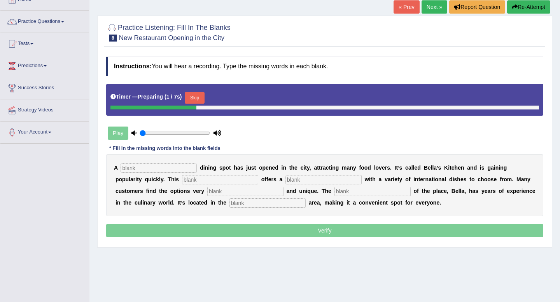
click at [132, 170] on input "text" at bounding box center [158, 168] width 76 height 9
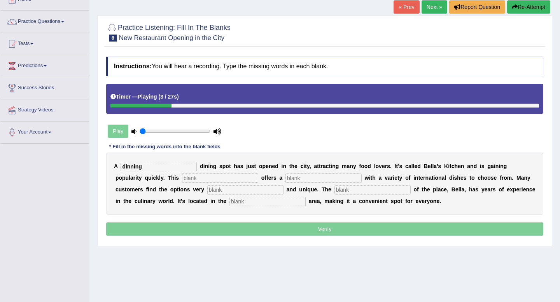
type input "dinning"
click at [194, 180] on input "text" at bounding box center [220, 178] width 76 height 9
type input "rewsy"
click at [285, 178] on input "text" at bounding box center [323, 178] width 76 height 9
type input "menu"
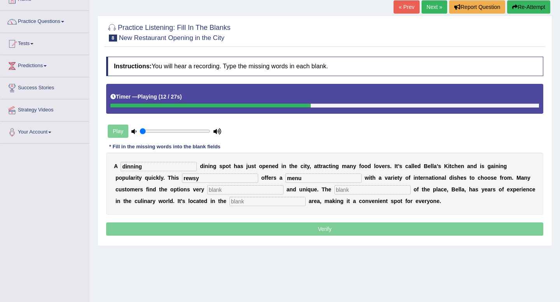
click at [201, 185] on div "A dinning d i n i n g s p o t h a s j u s t o p e n e d i n t h e c i t y , a t…" at bounding box center [324, 184] width 437 height 62
click at [207, 188] on input "text" at bounding box center [245, 189] width 76 height 9
type input "interewst"
click at [334, 190] on input "text" at bounding box center [372, 189] width 76 height 9
type input "owner"
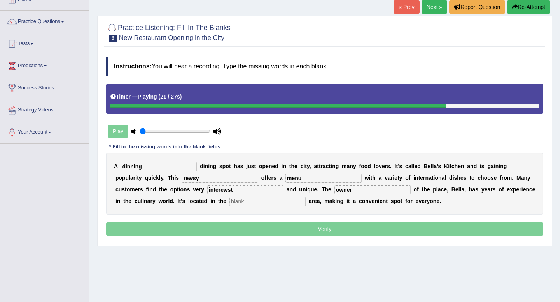
click at [229, 199] on input "text" at bounding box center [267, 201] width 76 height 9
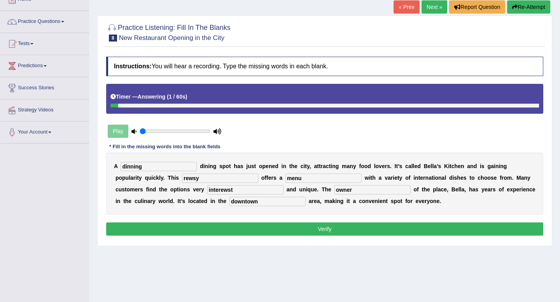
type input "downtown"
click at [182, 179] on input "rewsy" at bounding box center [220, 178] width 76 height 9
type input "restaurant"
click at [285, 181] on input "menu" at bounding box center [323, 178] width 76 height 9
click at [207, 192] on input "interewst" at bounding box center [245, 189] width 76 height 9
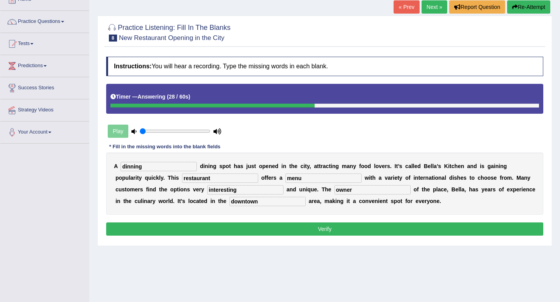
type input "interesting"
click at [180, 227] on button "Verify" at bounding box center [324, 229] width 437 height 13
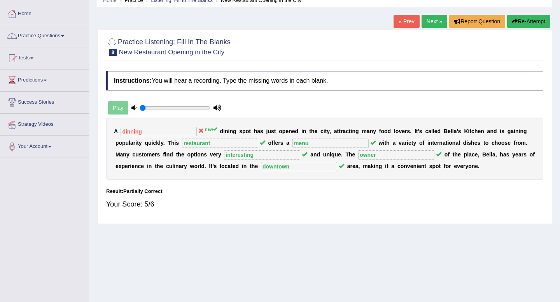
scroll to position [34, 0]
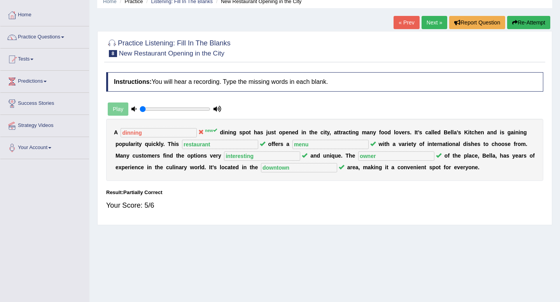
click at [427, 24] on link "Next »" at bounding box center [434, 22] width 26 height 13
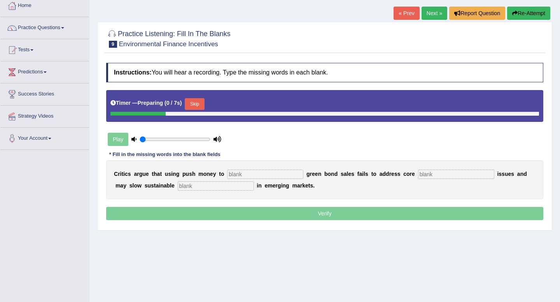
scroll to position [46, 0]
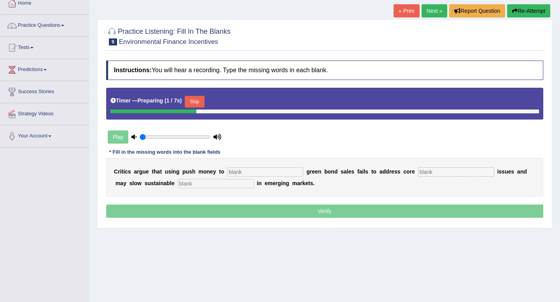
click at [239, 173] on input "text" at bounding box center [265, 172] width 76 height 9
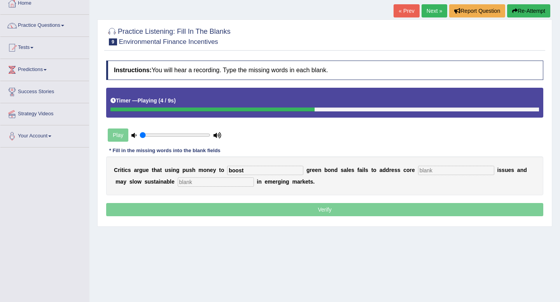
type input "boost"
click at [418, 172] on input "text" at bounding box center [456, 170] width 76 height 9
type input "promaru"
click at [205, 183] on input "text" at bounding box center [216, 182] width 76 height 9
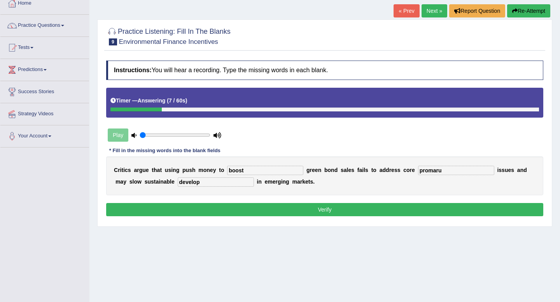
type input "develop"
click at [434, 171] on input "promaru" at bounding box center [456, 170] width 76 height 9
type input "primary"
click at [208, 211] on button "Verify" at bounding box center [324, 209] width 437 height 13
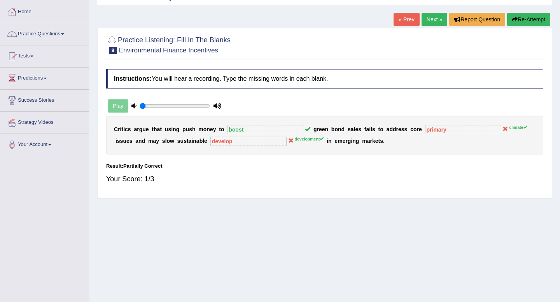
scroll to position [35, 0]
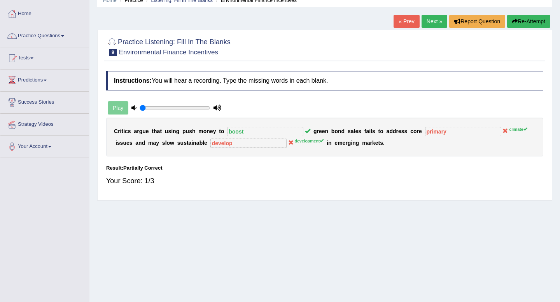
click at [432, 22] on link "Next »" at bounding box center [434, 21] width 26 height 13
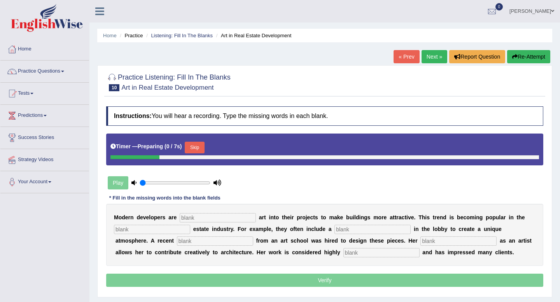
scroll to position [63, 0]
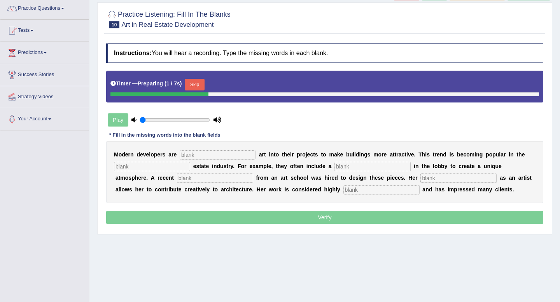
click at [215, 156] on input "text" at bounding box center [218, 154] width 76 height 9
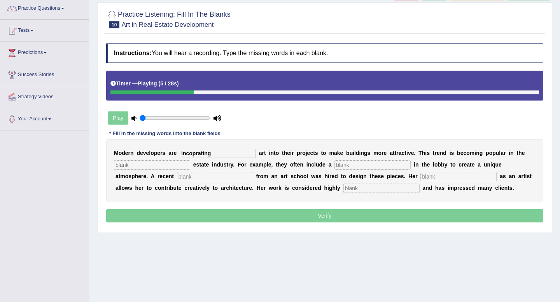
type input "incoprating"
click at [105, 176] on div "Instructions: You will hear a recording. Type the missing words in each blank. …" at bounding box center [324, 134] width 441 height 189
click at [123, 164] on input "text" at bounding box center [152, 165] width 76 height 9
type input "real"
click at [334, 165] on input "text" at bounding box center [372, 165] width 76 height 9
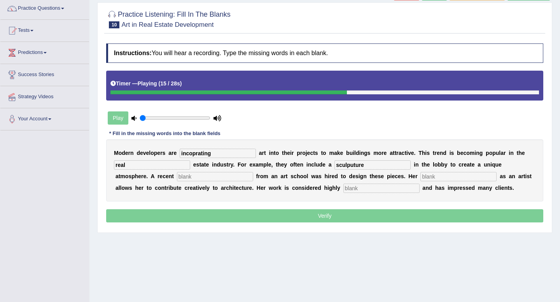
type input "sculputure"
click at [177, 175] on input "text" at bounding box center [215, 176] width 76 height 9
type input "fgraduate"
click at [420, 178] on input "text" at bounding box center [458, 176] width 76 height 9
type input "profession"
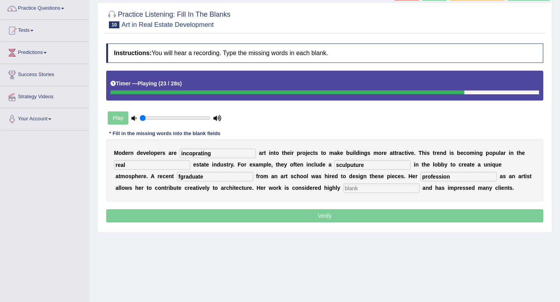
click at [343, 188] on input "text" at bounding box center [381, 188] width 76 height 9
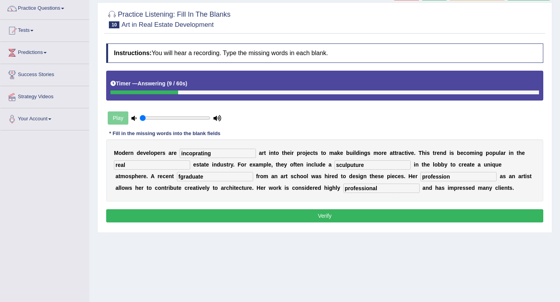
type input "professional"
click at [351, 166] on input "sculputure" at bounding box center [372, 165] width 76 height 9
type input "sculpture"
click at [192, 155] on input "incoprating" at bounding box center [218, 153] width 76 height 9
click at [200, 154] on input "incorprating" at bounding box center [218, 153] width 76 height 9
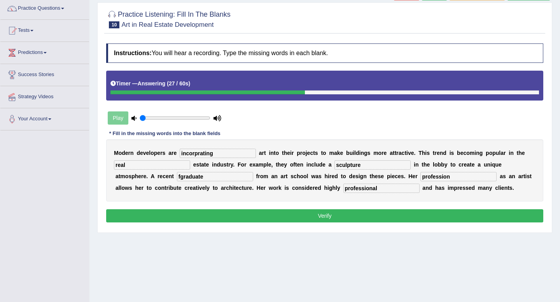
click at [199, 155] on input "incorprating" at bounding box center [218, 153] width 76 height 9
type input "incorporating"
drag, startPoint x: 139, startPoint y: 177, endPoint x: 132, endPoint y: 176, distance: 6.6
click at [132, 176] on div "M o d e r n d e v e l o p e r s a r e incorporating a r t i n t o t h e i r p r…" at bounding box center [324, 171] width 437 height 62
type input "graduate"
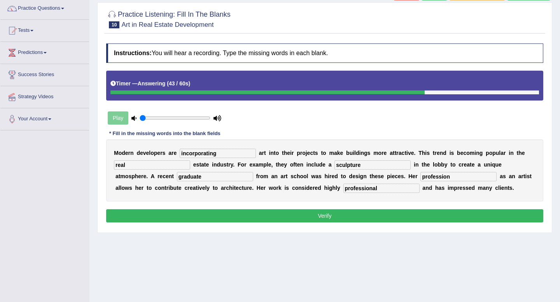
click at [267, 211] on button "Verify" at bounding box center [324, 215] width 437 height 13
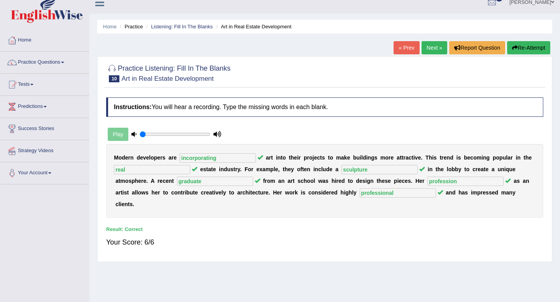
scroll to position [0, 0]
